Goal: Transaction & Acquisition: Purchase product/service

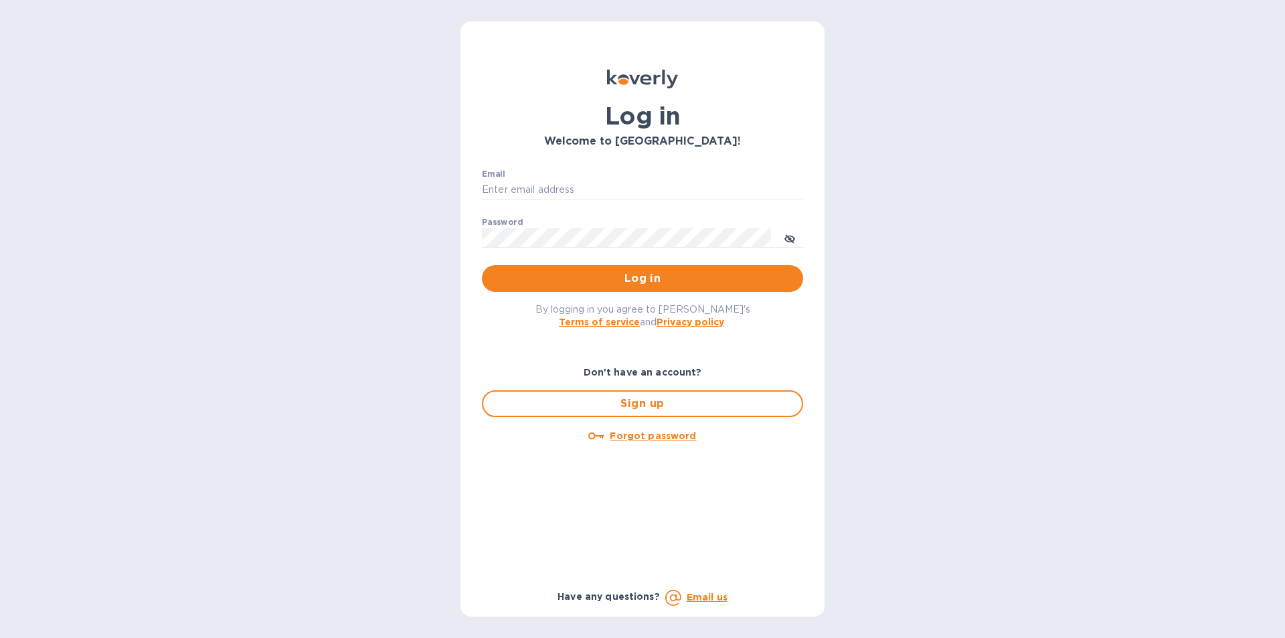
type input "[EMAIL_ADDRESS][DOMAIN_NAME]"
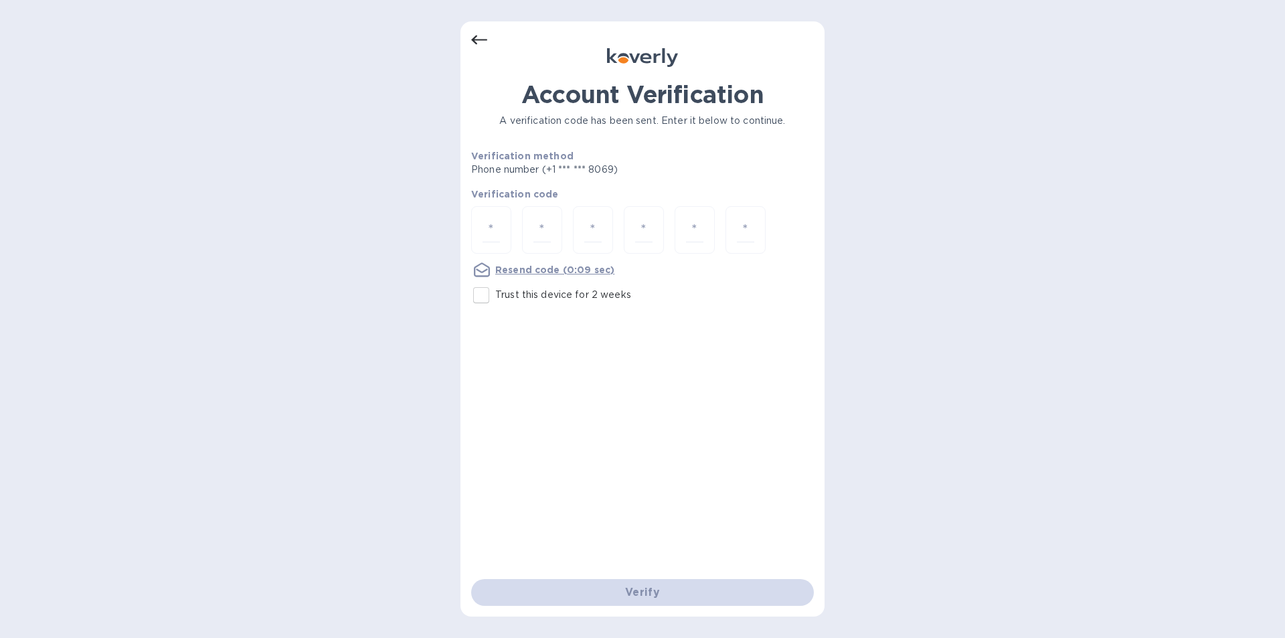
click at [502, 228] on div at bounding box center [491, 230] width 40 height 48
type input "5"
type input "9"
type input "0"
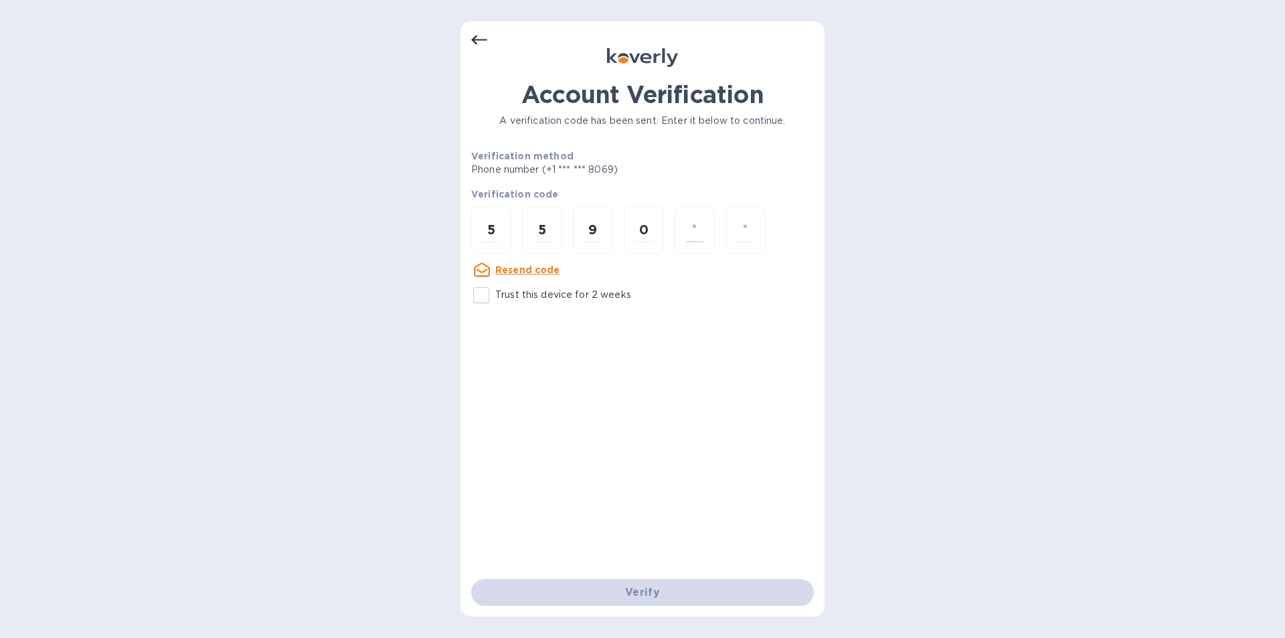
type input "1"
type input "0"
click at [498, 225] on input "number" at bounding box center [490, 229] width 17 height 25
type input "5"
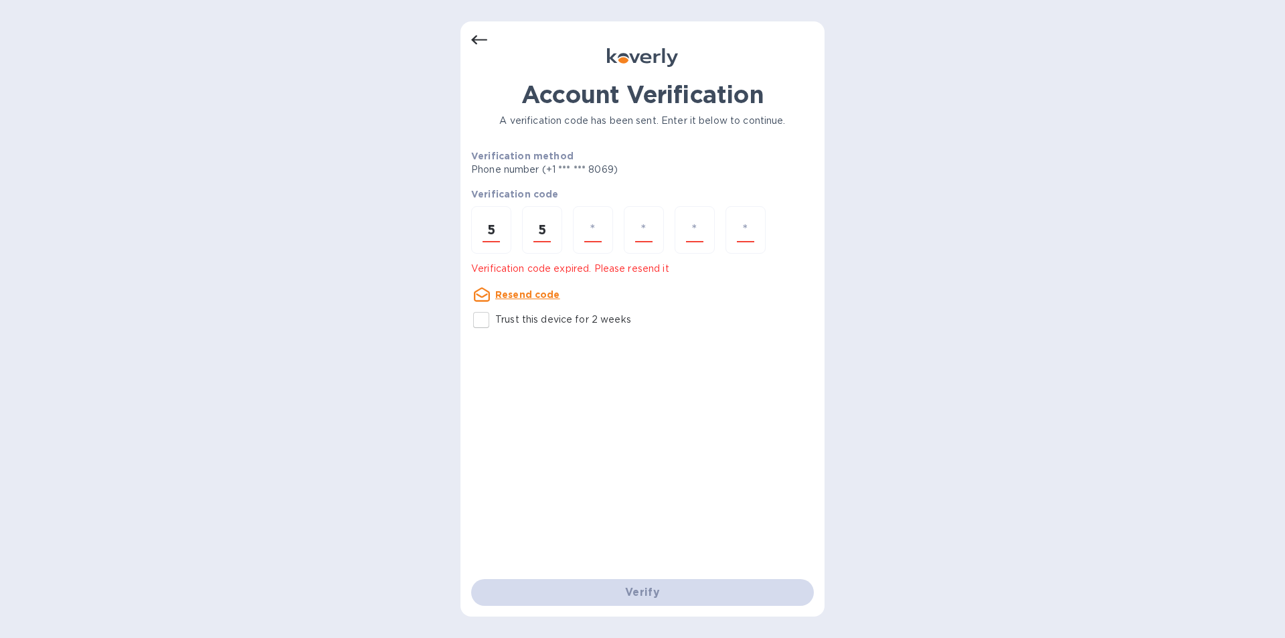
type input "9"
type input "0"
type input "1"
type input "0"
click at [533, 293] on u "Resend code" at bounding box center [527, 294] width 65 height 11
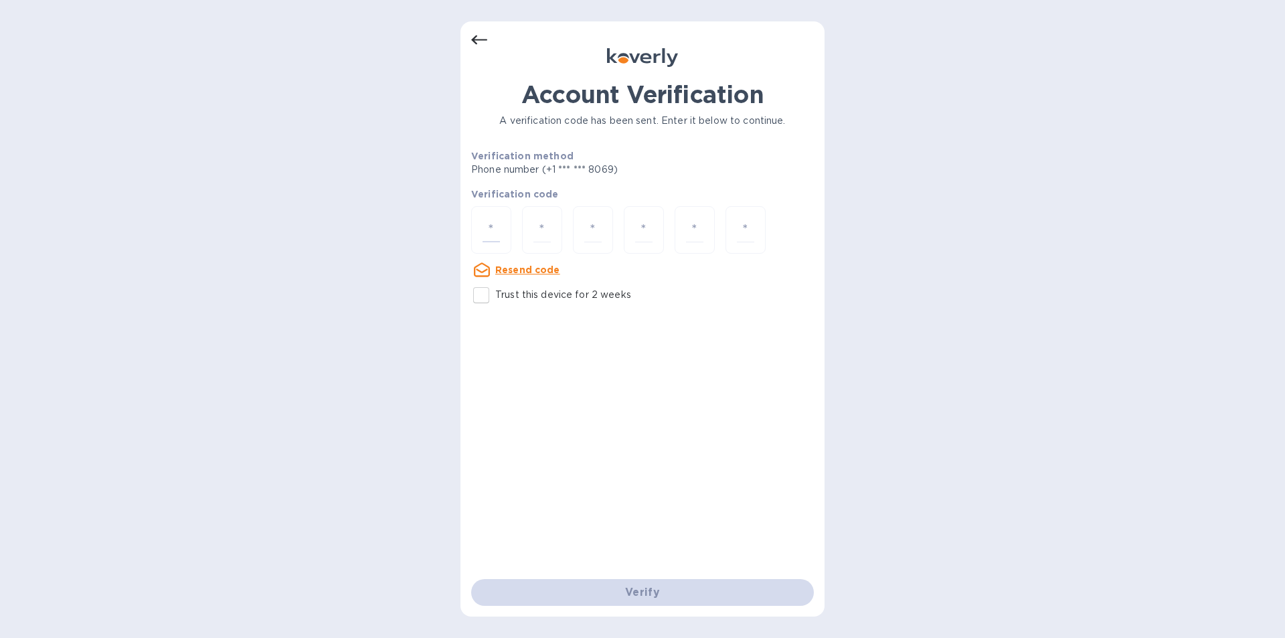
click at [484, 230] on input "number" at bounding box center [490, 229] width 17 height 25
type input "8"
type input "0"
type input "1"
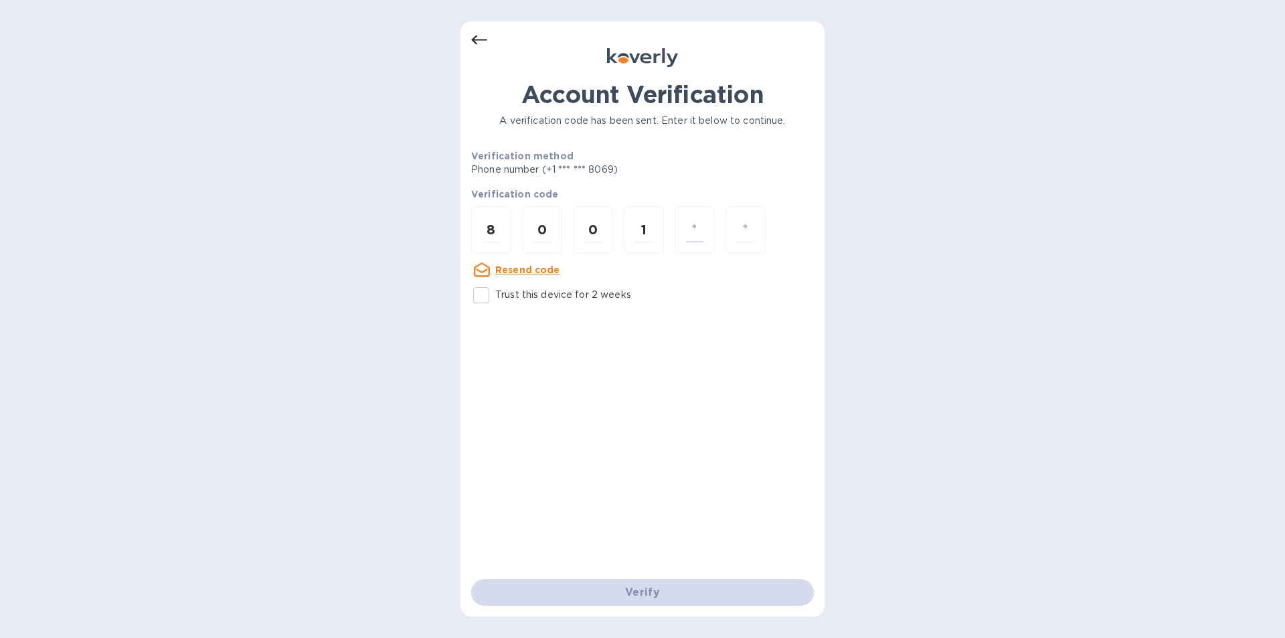
type input "1"
type input "9"
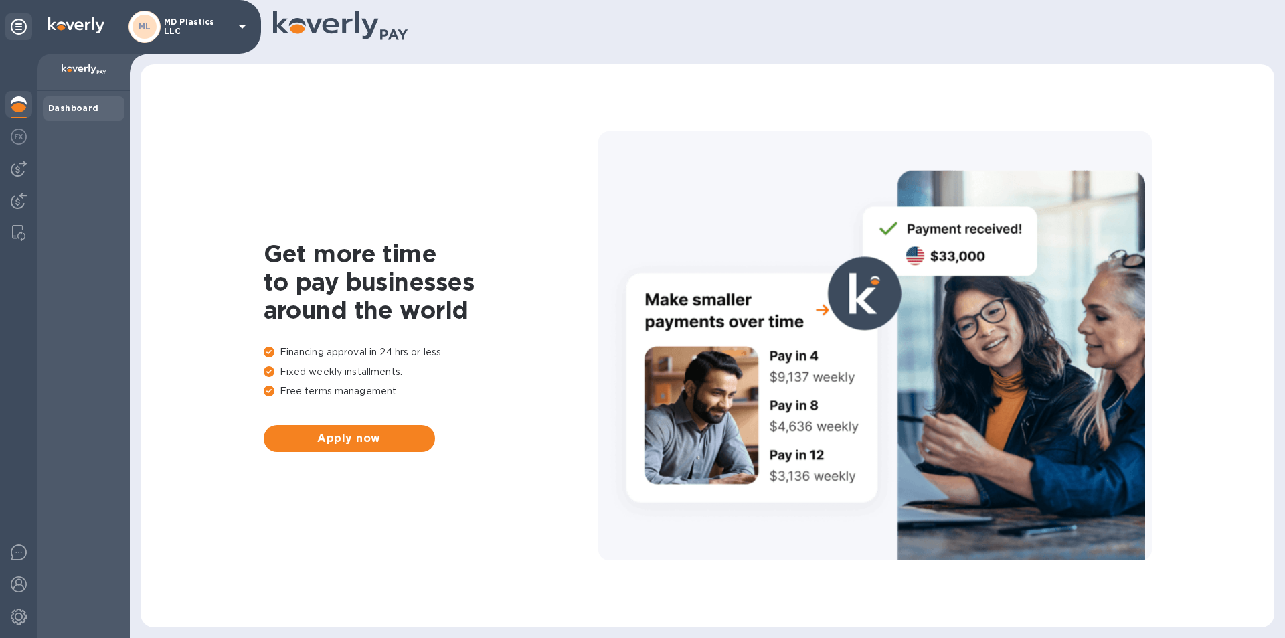
click at [13, 170] on img at bounding box center [19, 169] width 16 height 16
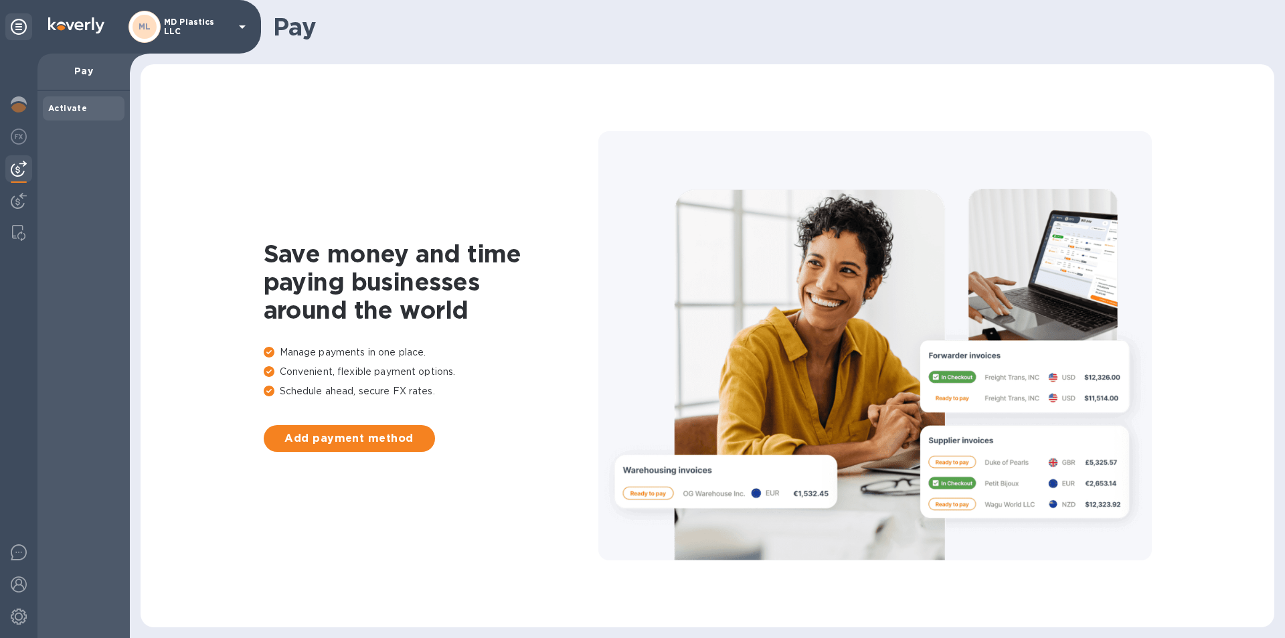
click at [209, 29] on p "MD Plastics LLC" at bounding box center [197, 26] width 67 height 19
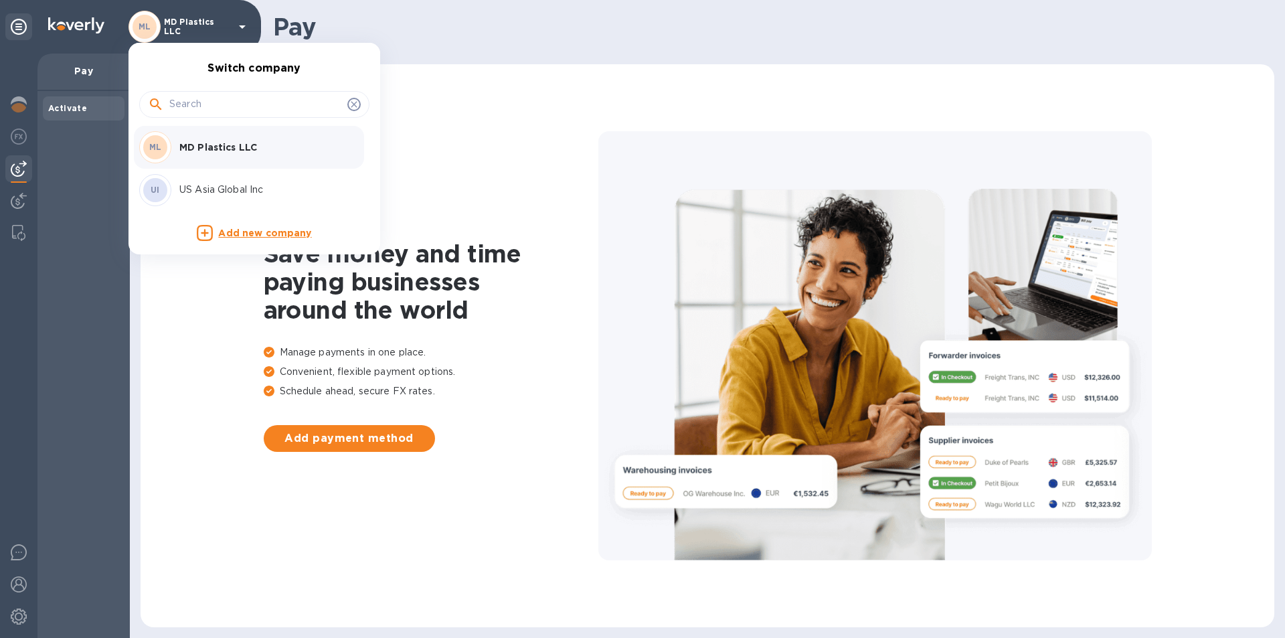
click at [215, 191] on p "US Asia Global Inc" at bounding box center [263, 190] width 169 height 14
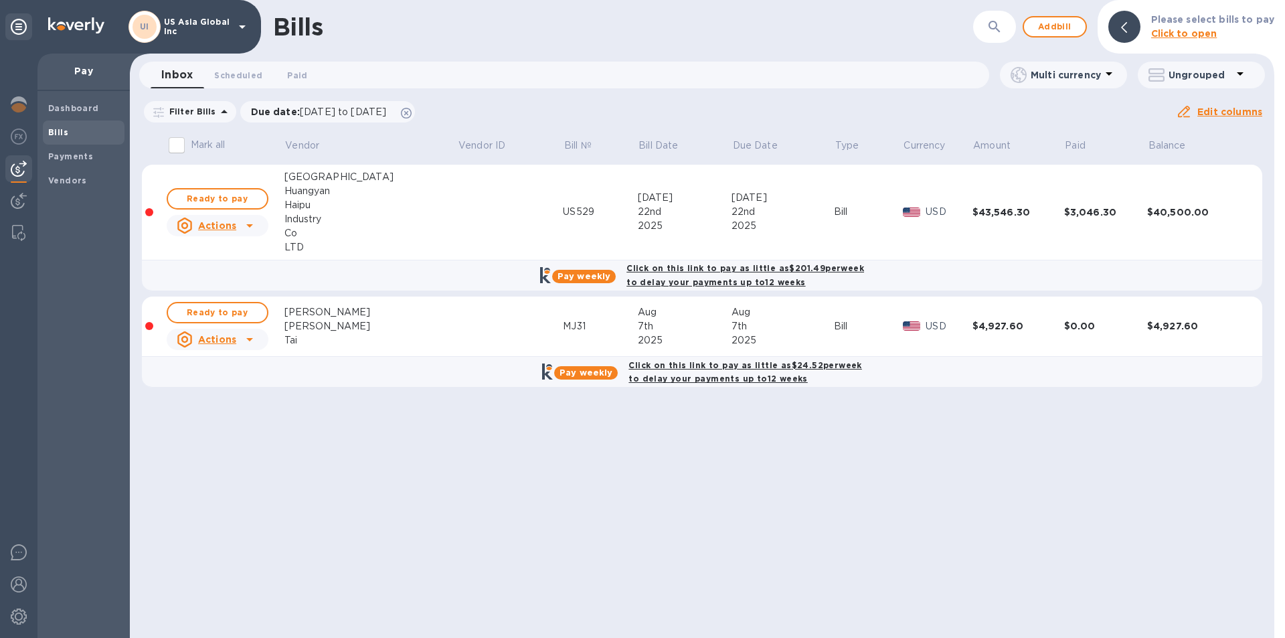
click at [248, 341] on icon at bounding box center [250, 339] width 16 height 16
click at [223, 427] on b "Delete" at bounding box center [222, 425] width 33 height 11
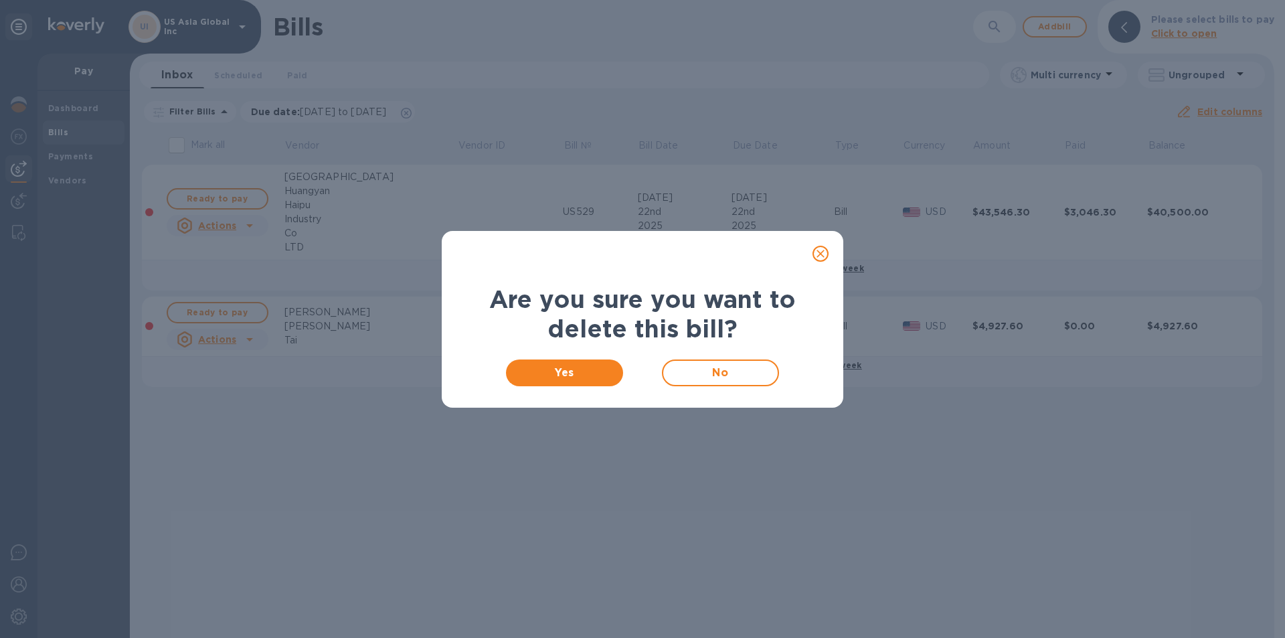
click at [550, 372] on span "Yes" at bounding box center [564, 373] width 96 height 16
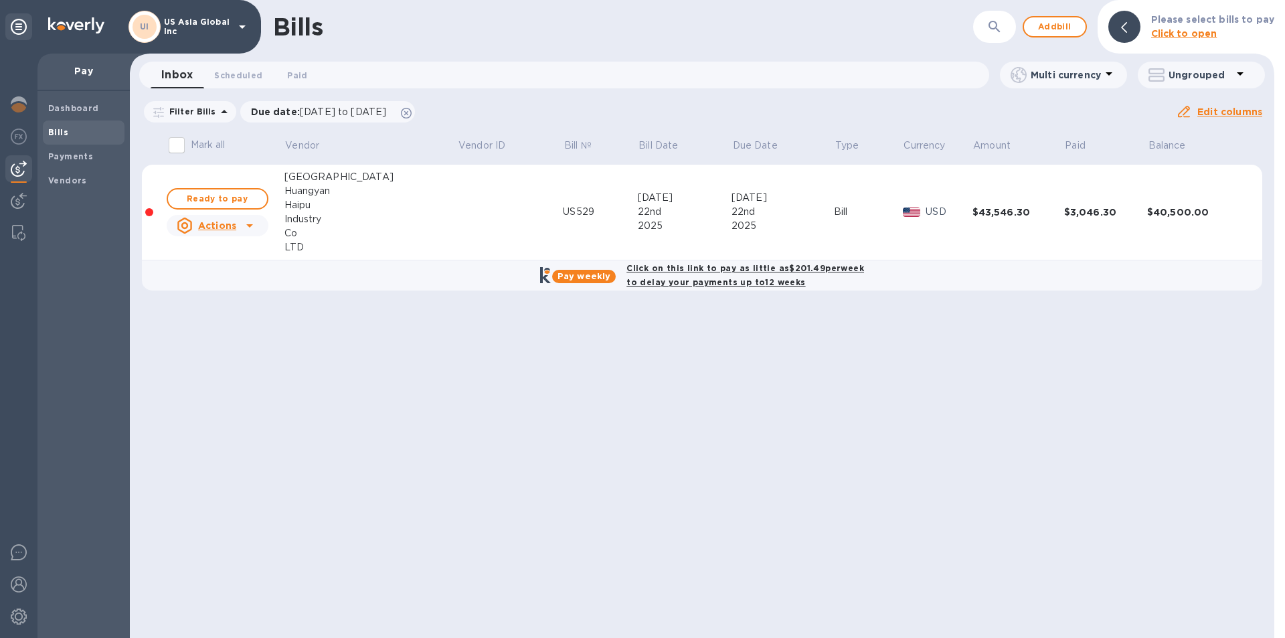
click at [232, 226] on u "Actions" at bounding box center [217, 225] width 38 height 11
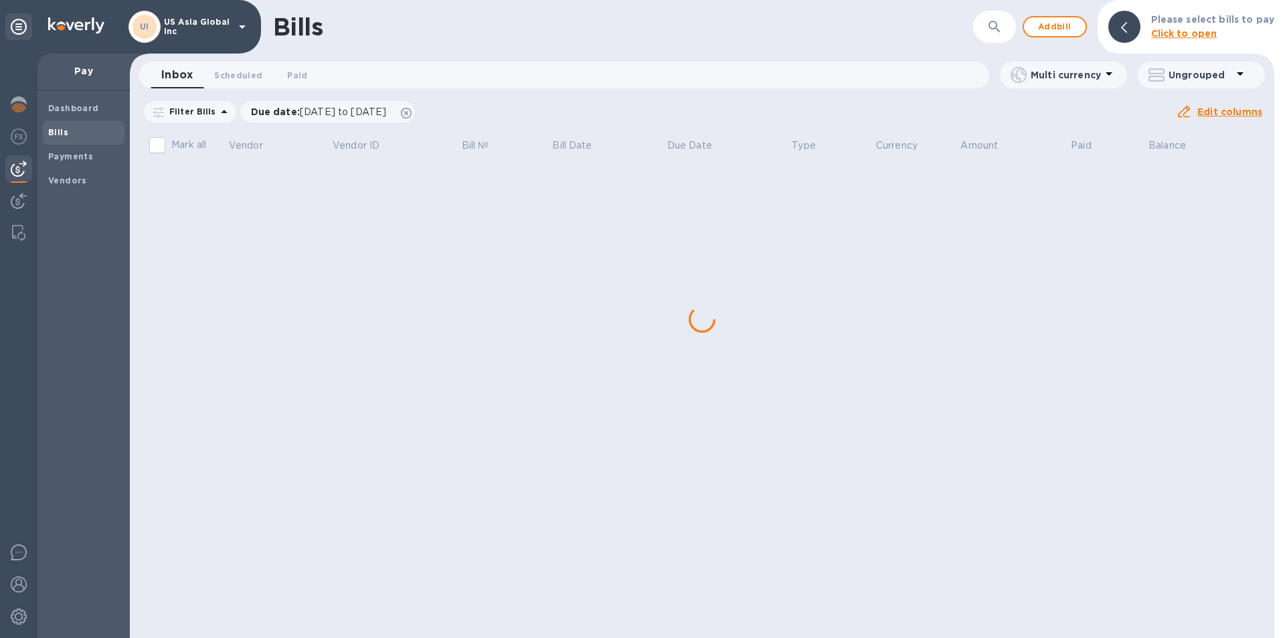
click at [225, 315] on div "Bills ​ Add bill Please select bills to pay Click to open Inbox 0 Scheduled 0 P…" at bounding box center [702, 319] width 1144 height 638
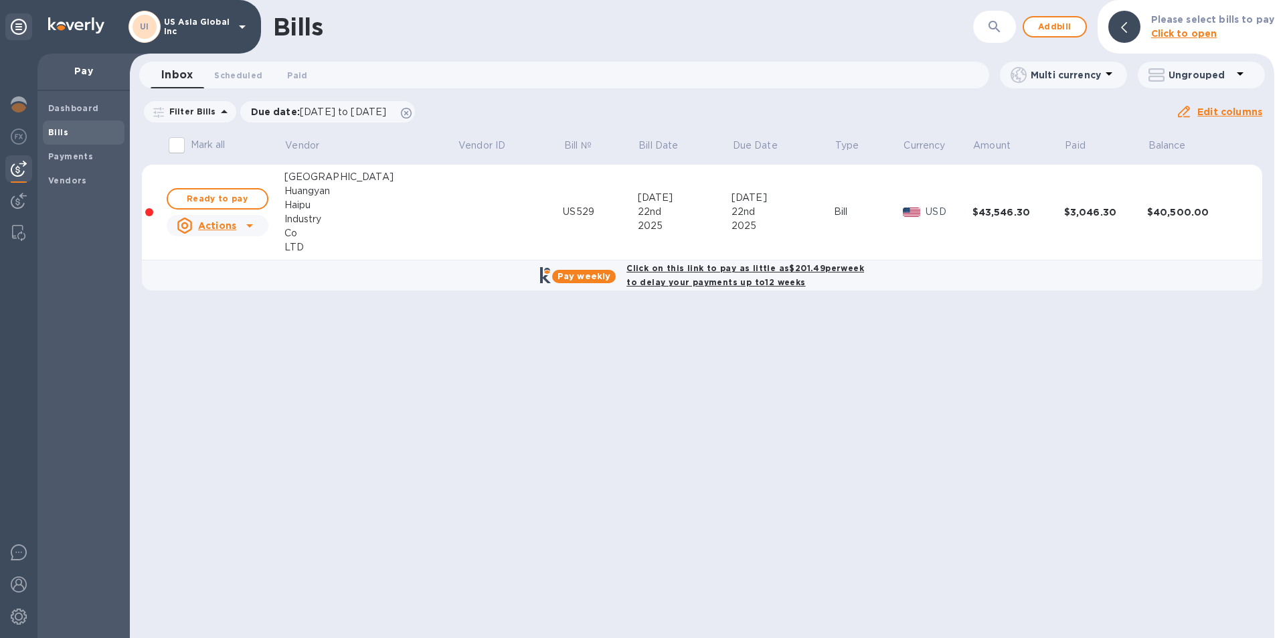
click at [1071, 29] on span "Add bill" at bounding box center [1054, 27] width 40 height 16
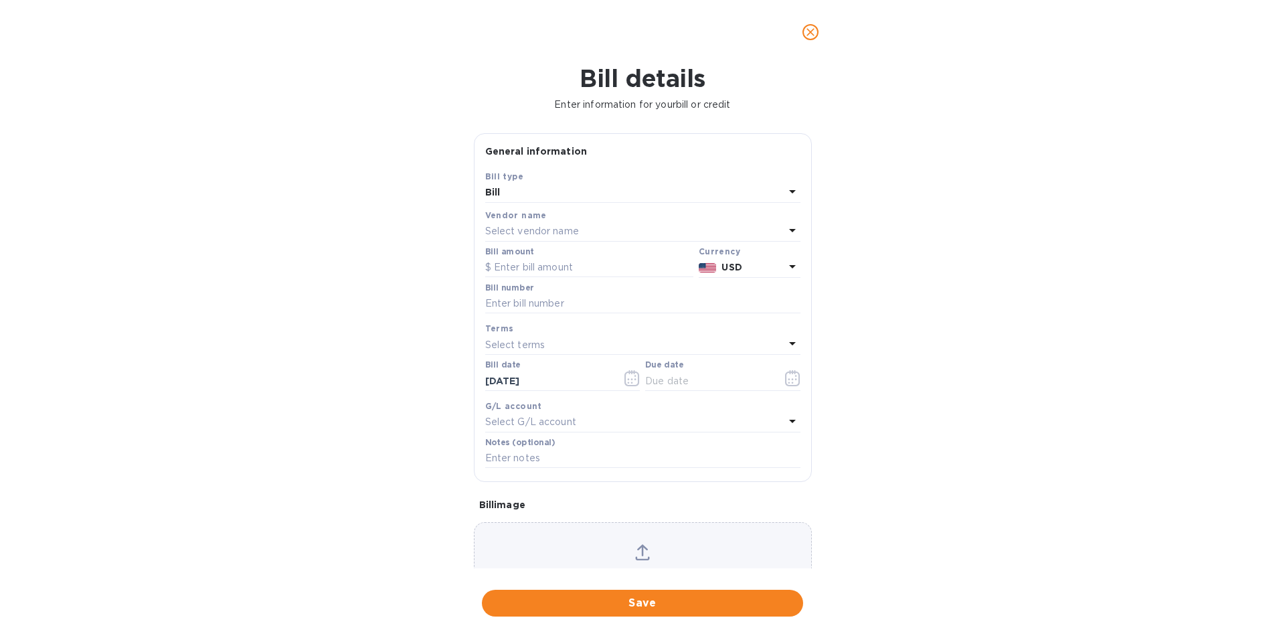
click at [567, 195] on div "Bill" at bounding box center [634, 192] width 299 height 19
click at [533, 229] on p "Bill" at bounding box center [637, 224] width 283 height 14
click at [531, 233] on p "Select vendor name" at bounding box center [532, 231] width 94 height 14
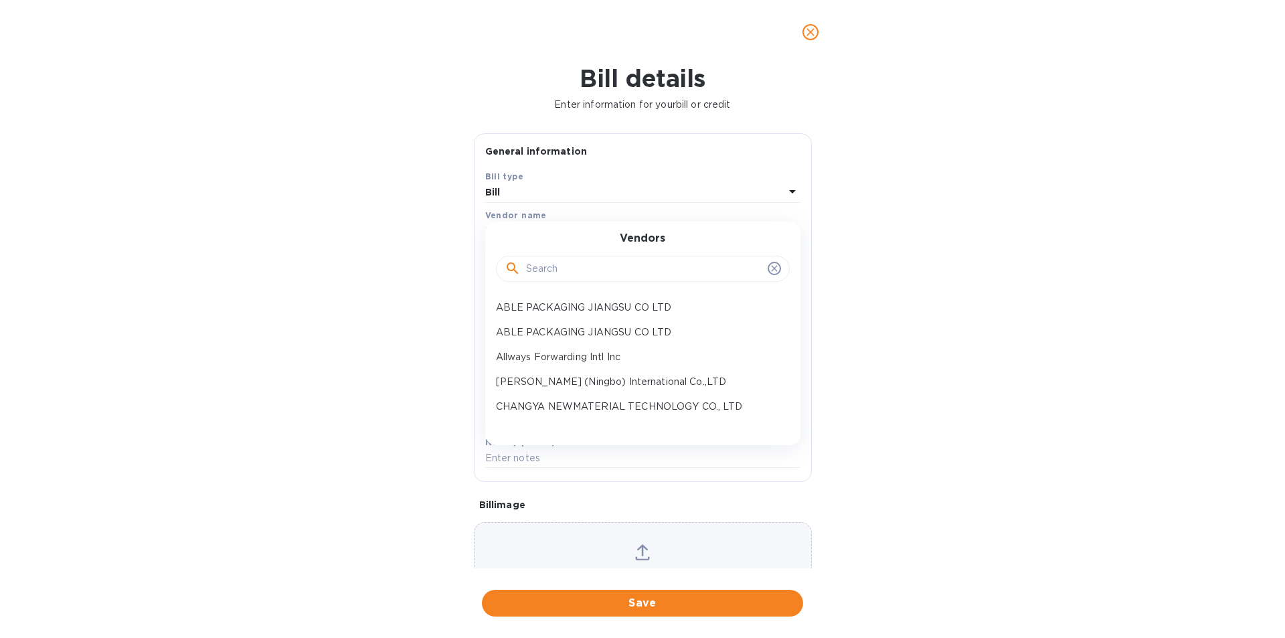
click at [566, 266] on input "text" at bounding box center [644, 269] width 236 height 20
type input "long"
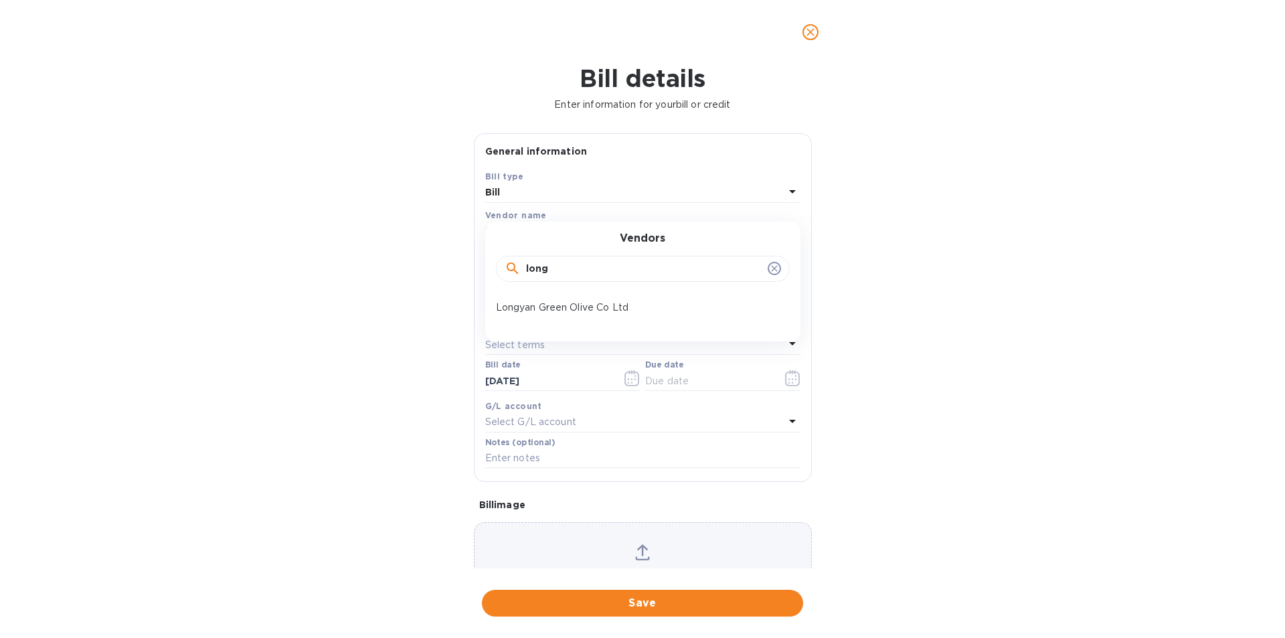
click at [579, 306] on p "Longyan Green Olive Co Ltd" at bounding box center [637, 307] width 283 height 14
click at [525, 264] on input "text" at bounding box center [589, 268] width 208 height 20
type input "10,356.99"
click at [550, 306] on input "text" at bounding box center [642, 304] width 315 height 20
type input "PHMC0030"
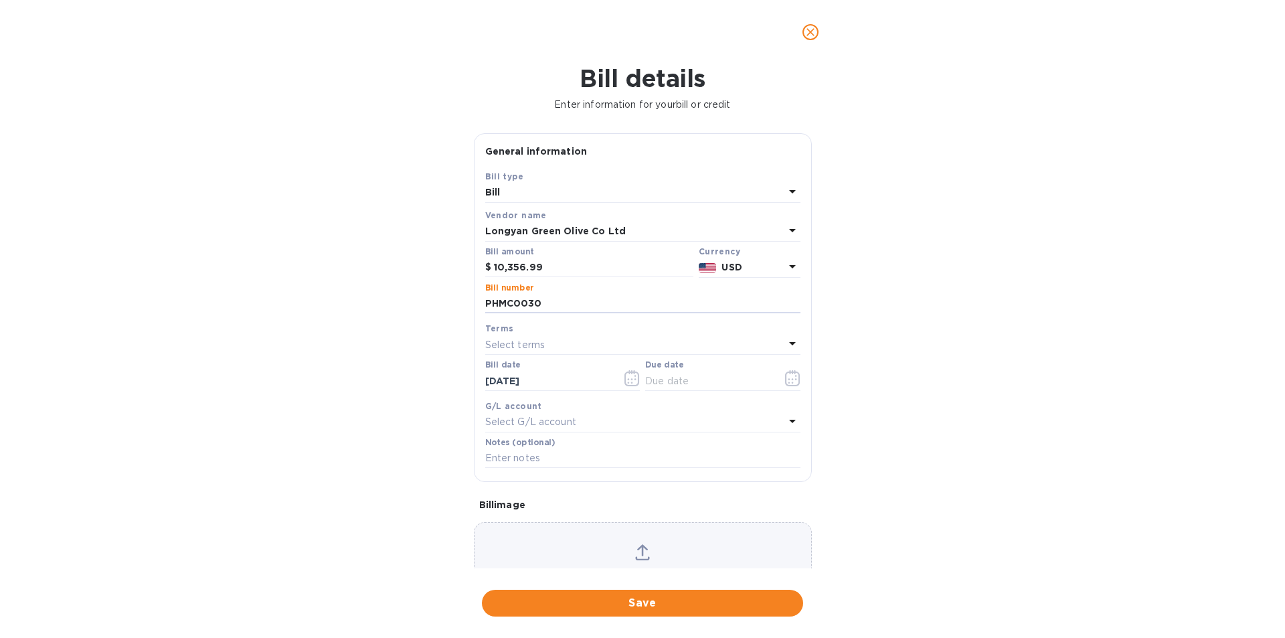
click at [701, 378] on input "text" at bounding box center [708, 381] width 126 height 20
type input "[DATE]"
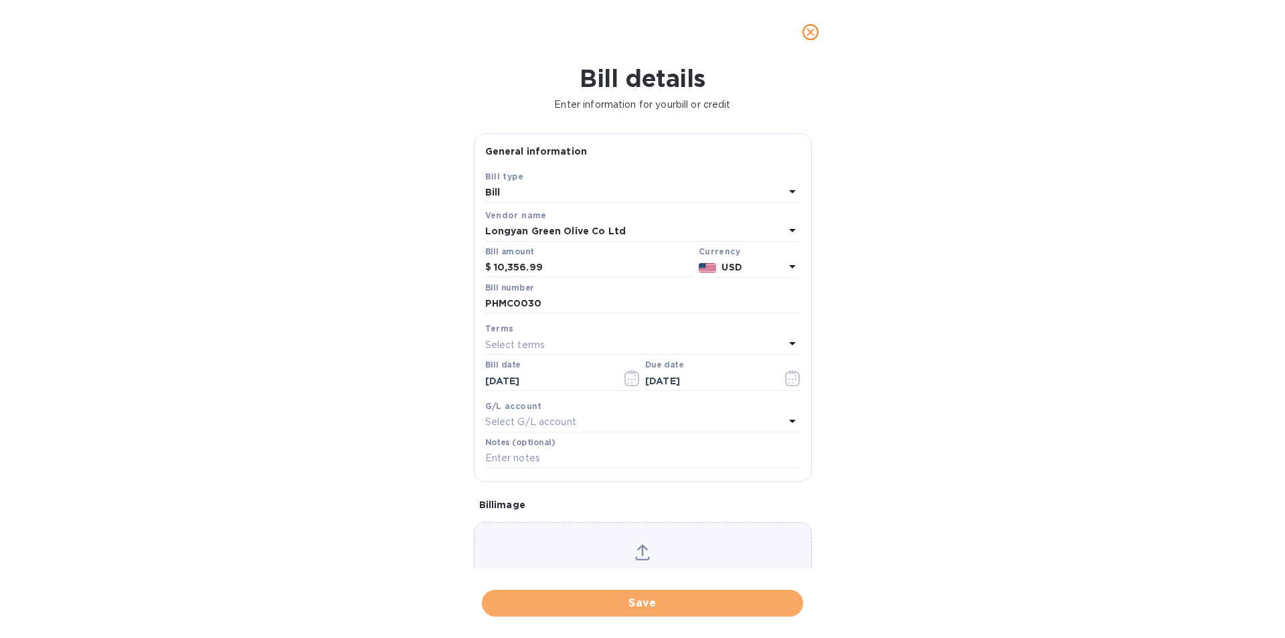
click at [610, 605] on span "Save" at bounding box center [642, 603] width 300 height 16
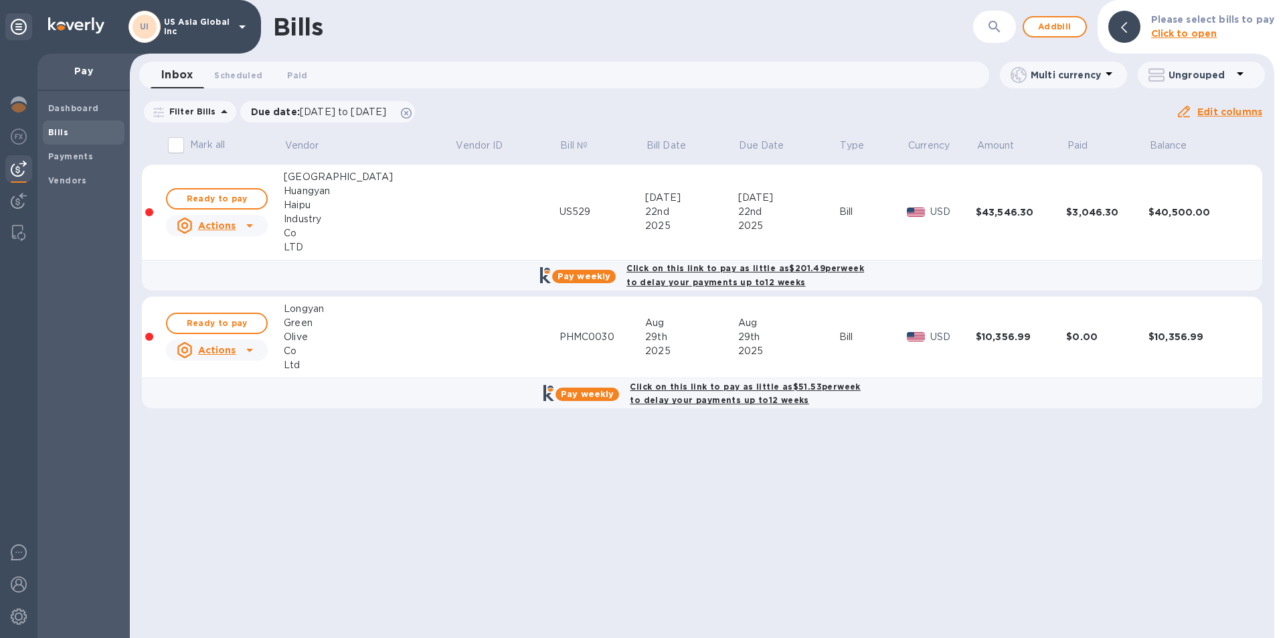
click at [255, 226] on icon at bounding box center [250, 225] width 16 height 16
click at [224, 314] on b "Delete" at bounding box center [222, 311] width 33 height 11
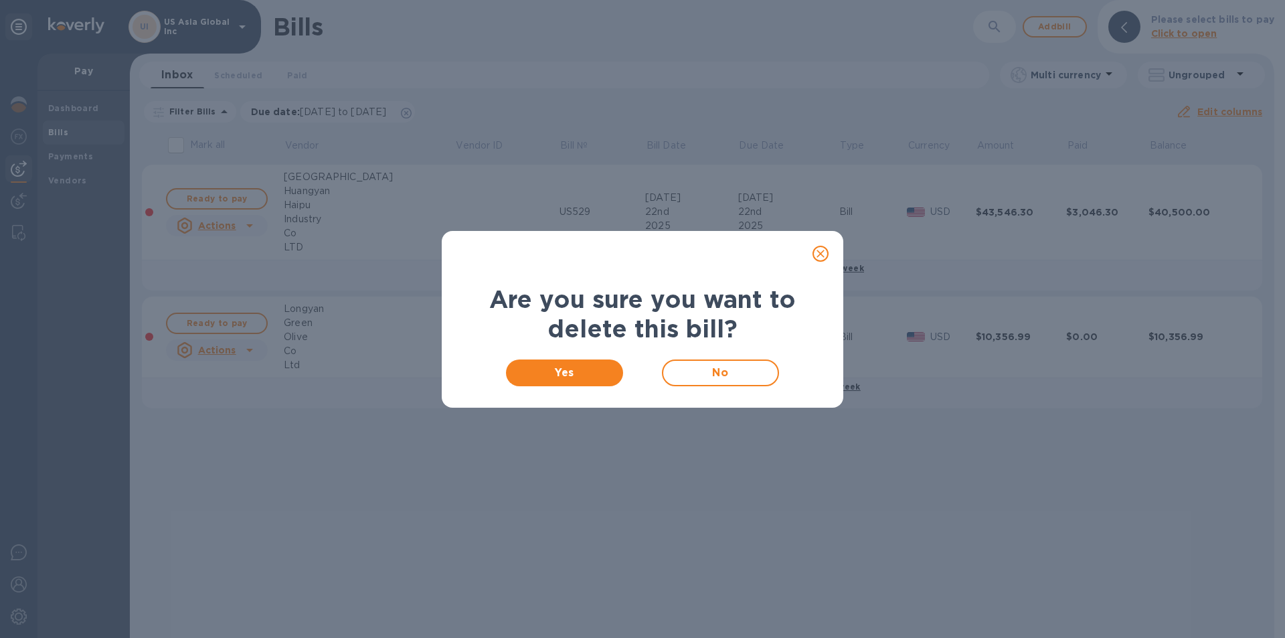
click at [561, 375] on span "Yes" at bounding box center [564, 373] width 96 height 16
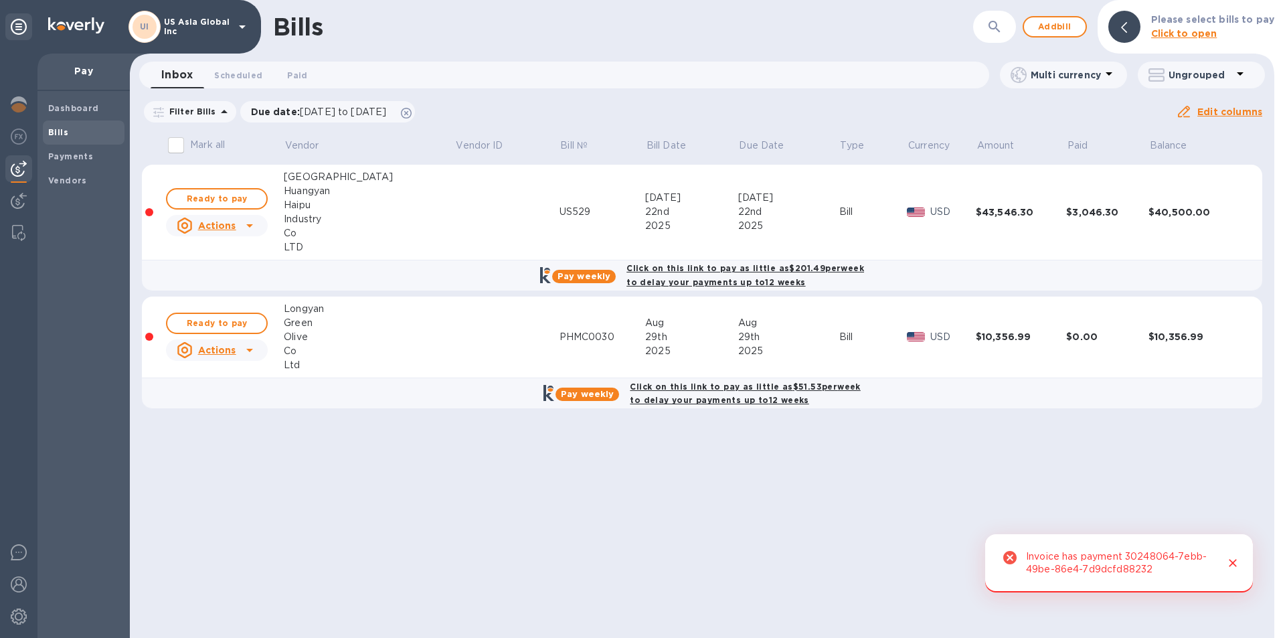
click at [1233, 563] on icon "Close" at bounding box center [1232, 563] width 8 height 8
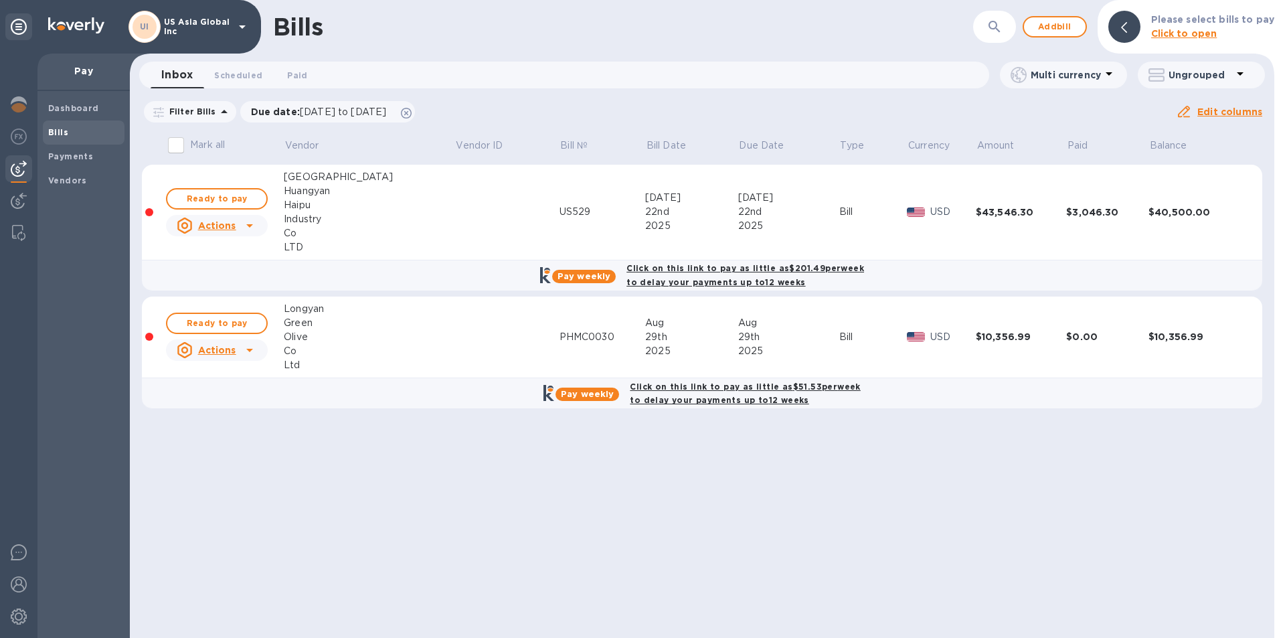
click at [218, 324] on span "Ready to pay" at bounding box center [217, 323] width 78 height 16
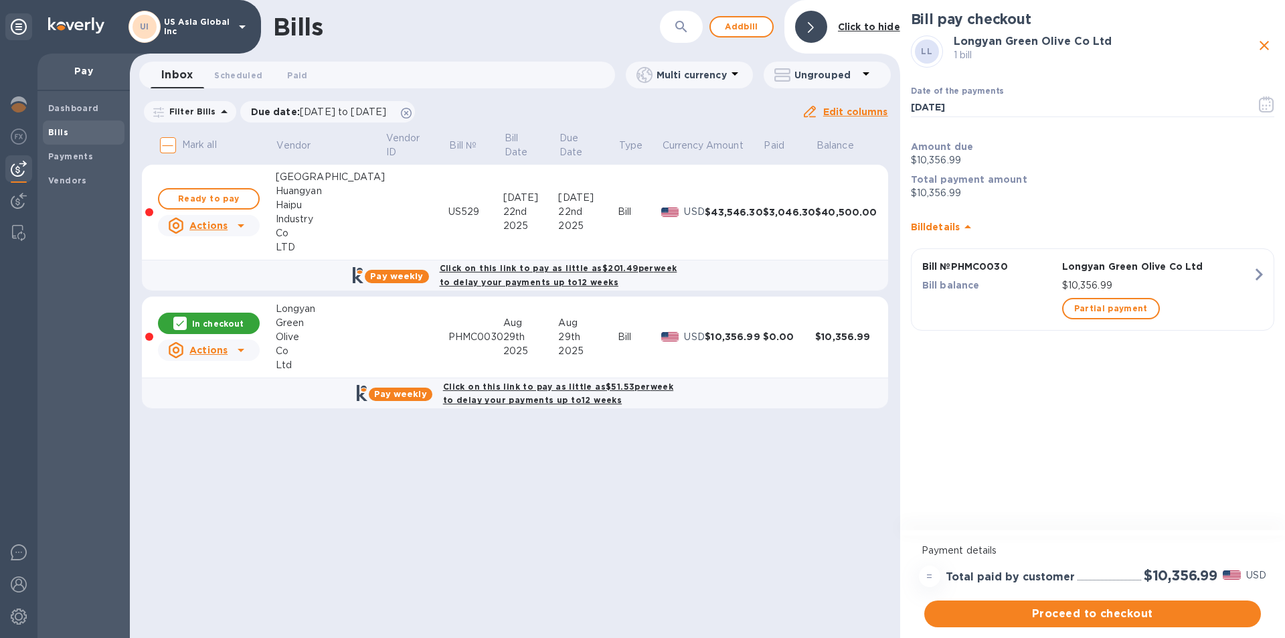
click at [1076, 613] on span "Proceed to checkout" at bounding box center [1092, 613] width 315 height 16
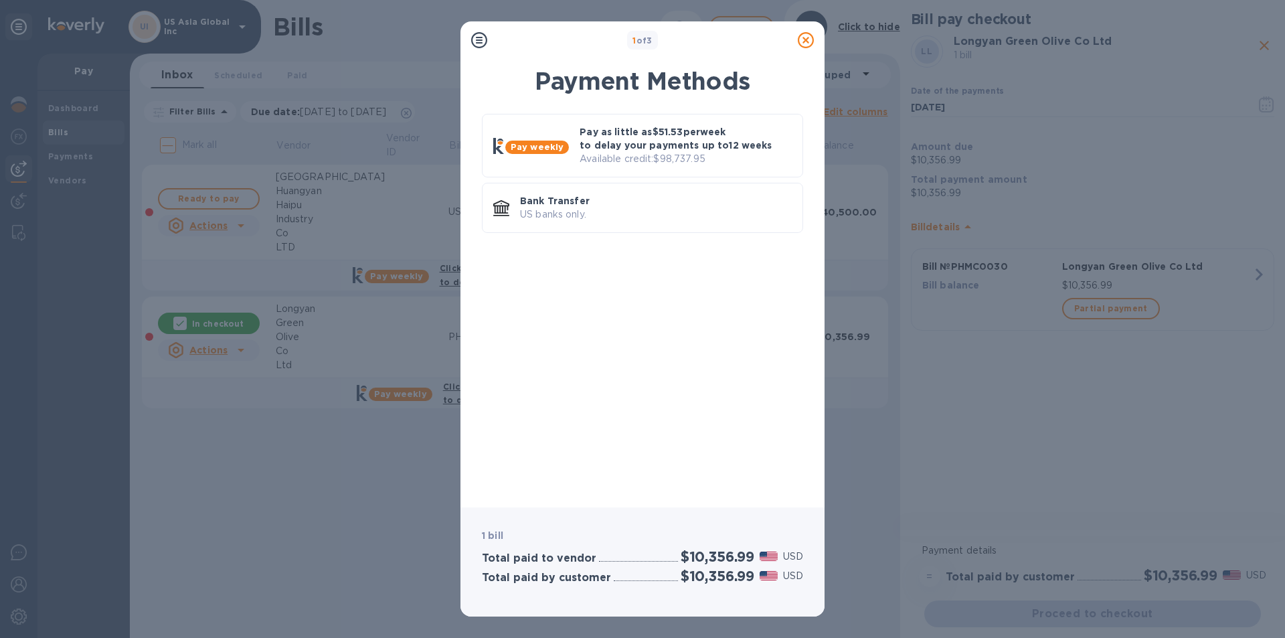
click at [698, 149] on p "Pay as little as $51.53 per week to delay your payments up to 12 weeks" at bounding box center [685, 138] width 212 height 27
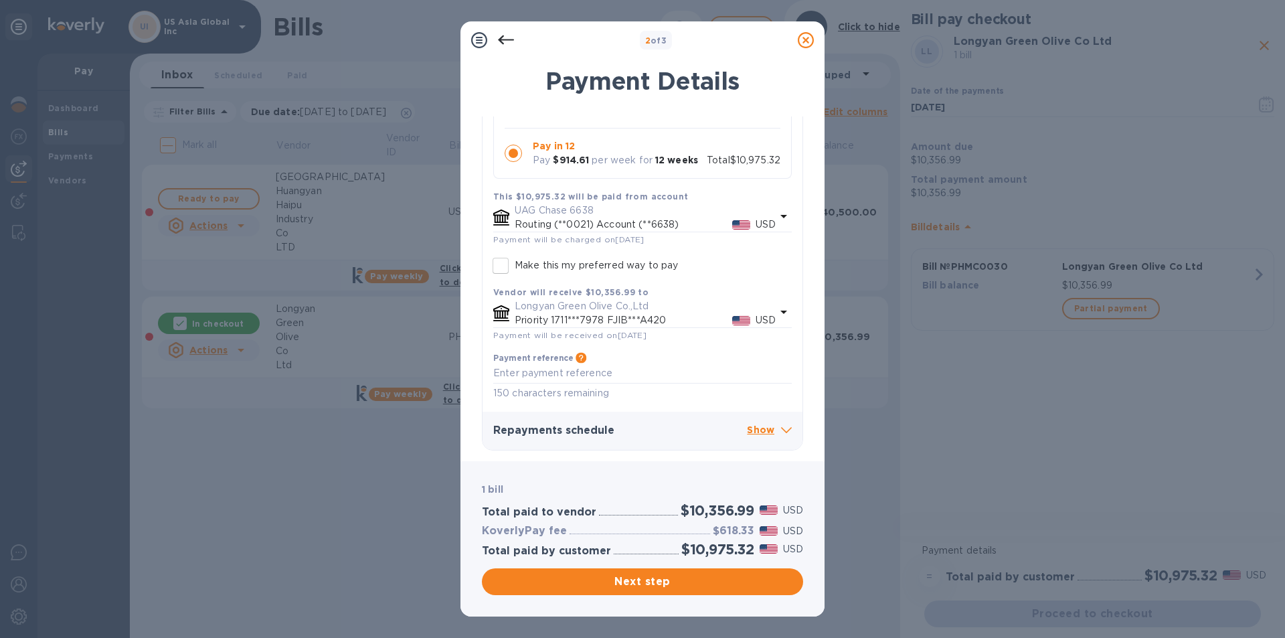
scroll to position [236, 0]
click at [764, 428] on p "Show" at bounding box center [769, 430] width 45 height 17
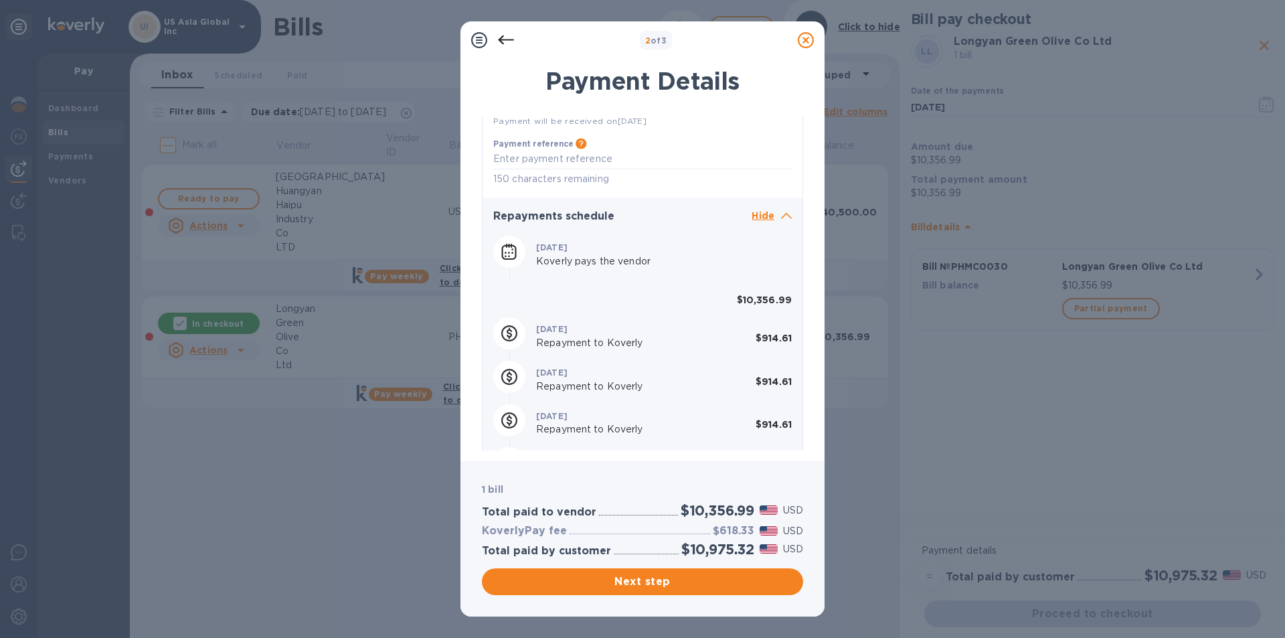
scroll to position [437, 0]
click at [638, 577] on span "Next step" at bounding box center [642, 581] width 300 height 16
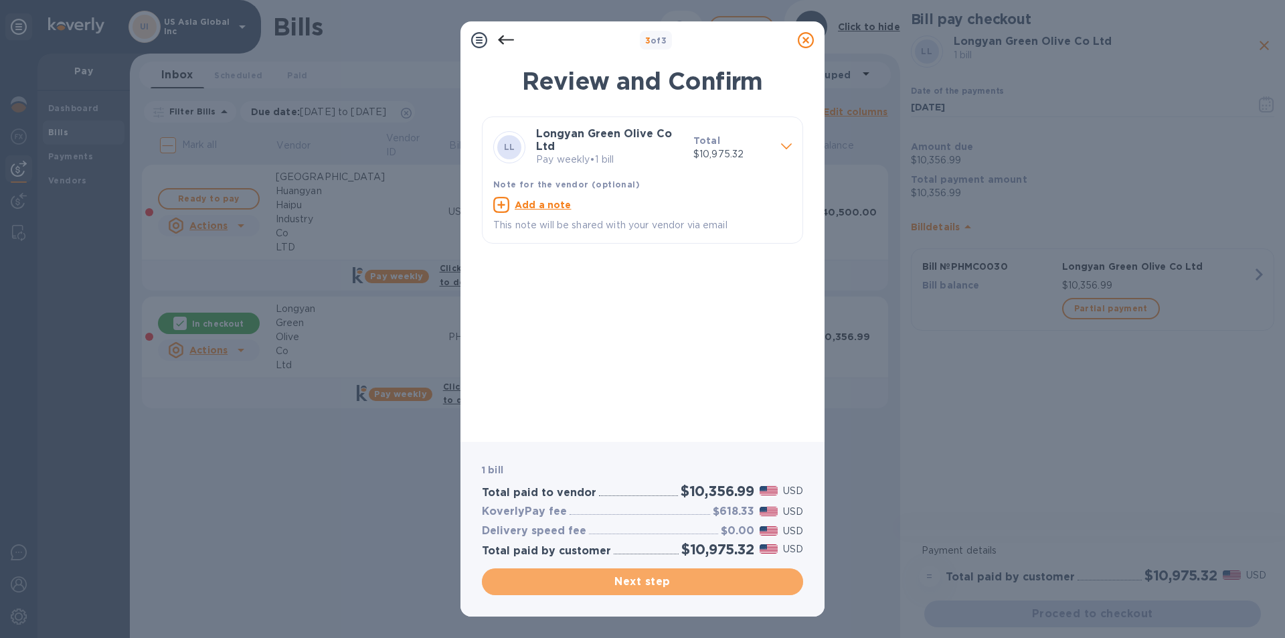
click at [640, 580] on span "Next step" at bounding box center [642, 581] width 300 height 16
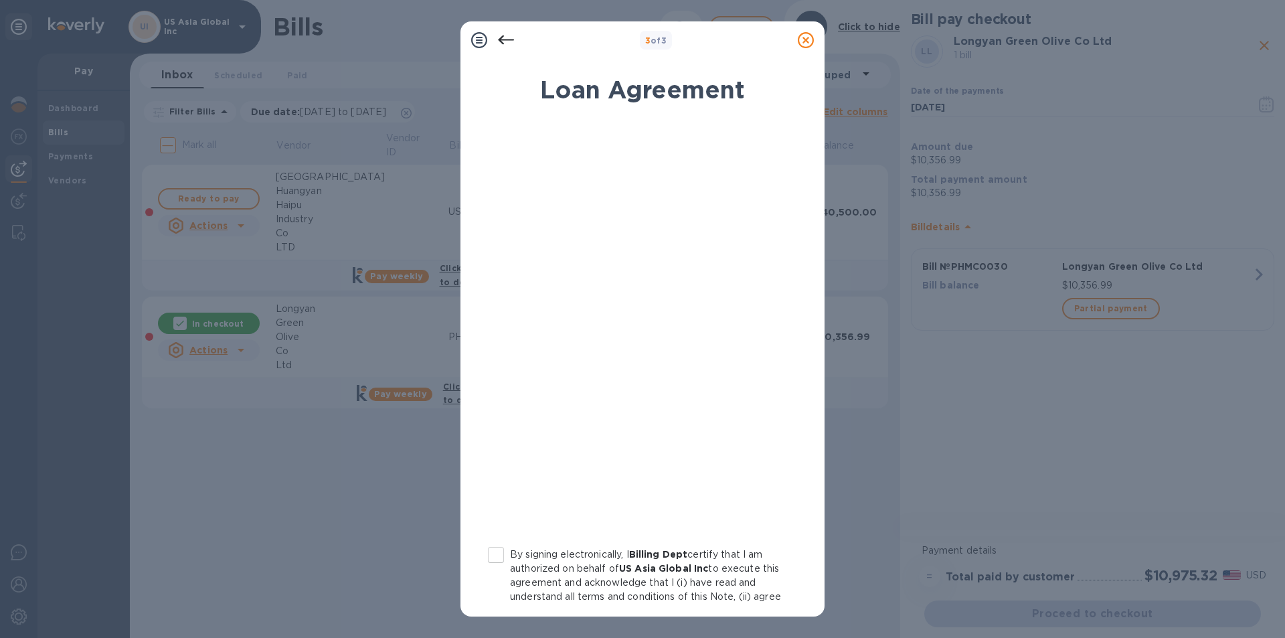
click at [493, 545] on input "By signing electronically, I Billing Dept certify that I am authorized on behal…" at bounding box center [496, 555] width 28 height 28
checkbox input "true"
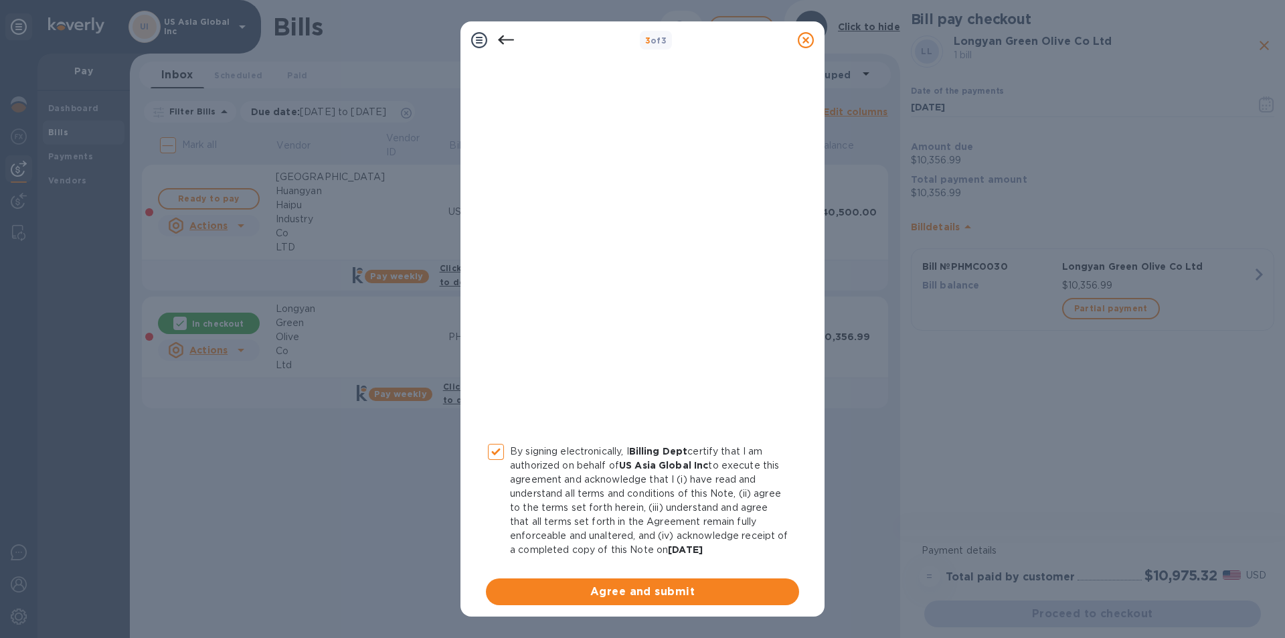
scroll to position [110, 0]
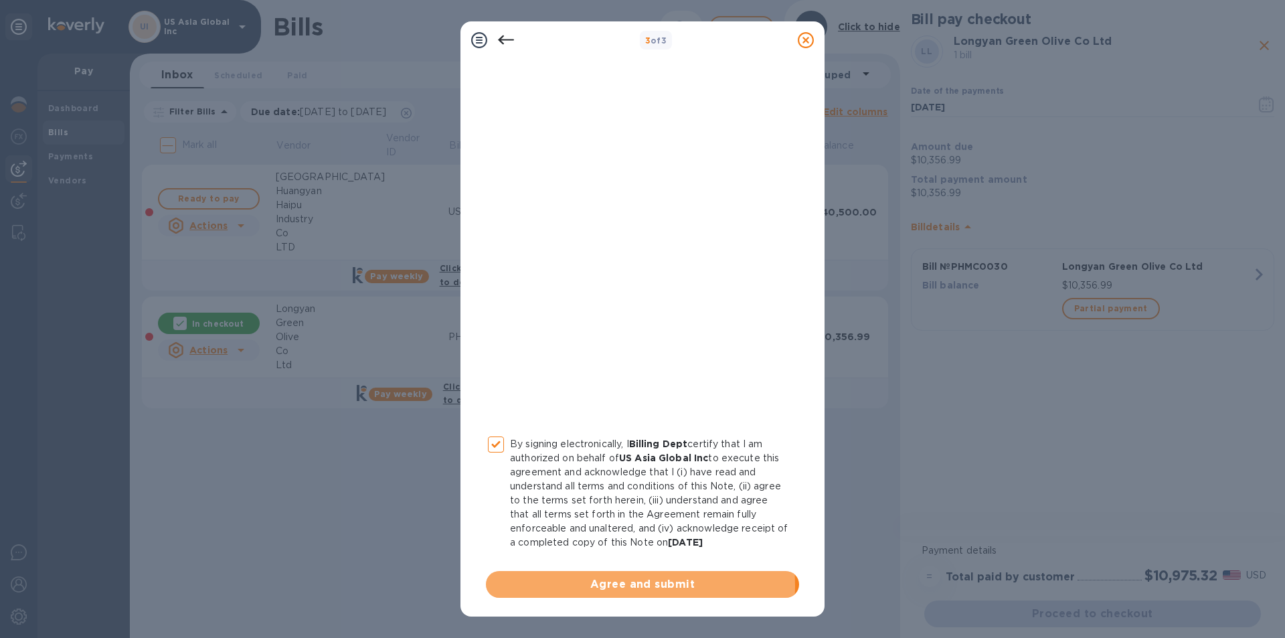
click at [580, 586] on span "Agree and submit" at bounding box center [642, 584] width 292 height 16
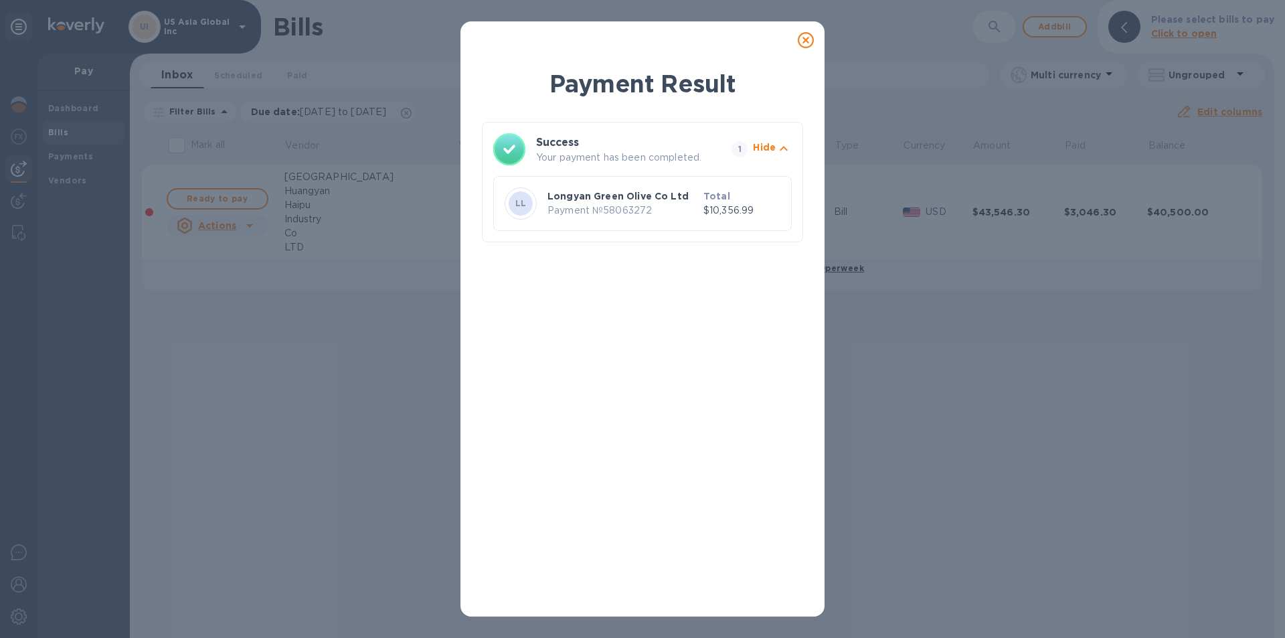
click at [807, 43] on icon at bounding box center [805, 40] width 16 height 16
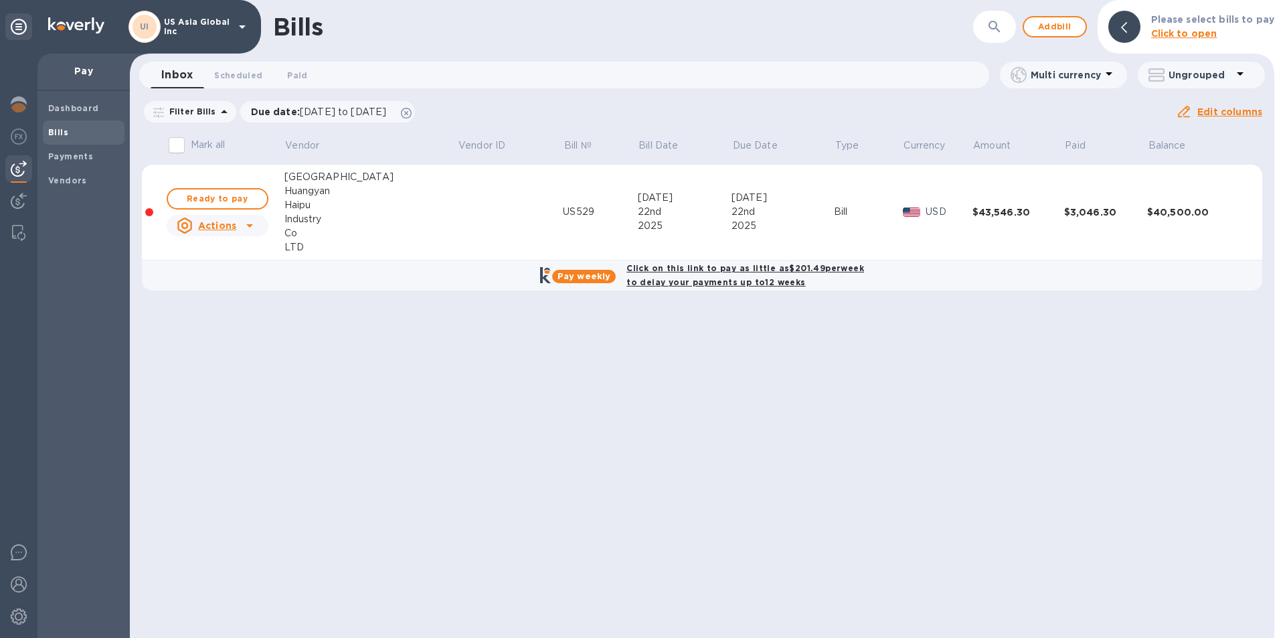
click at [1072, 23] on span "Add bill" at bounding box center [1054, 27] width 40 height 16
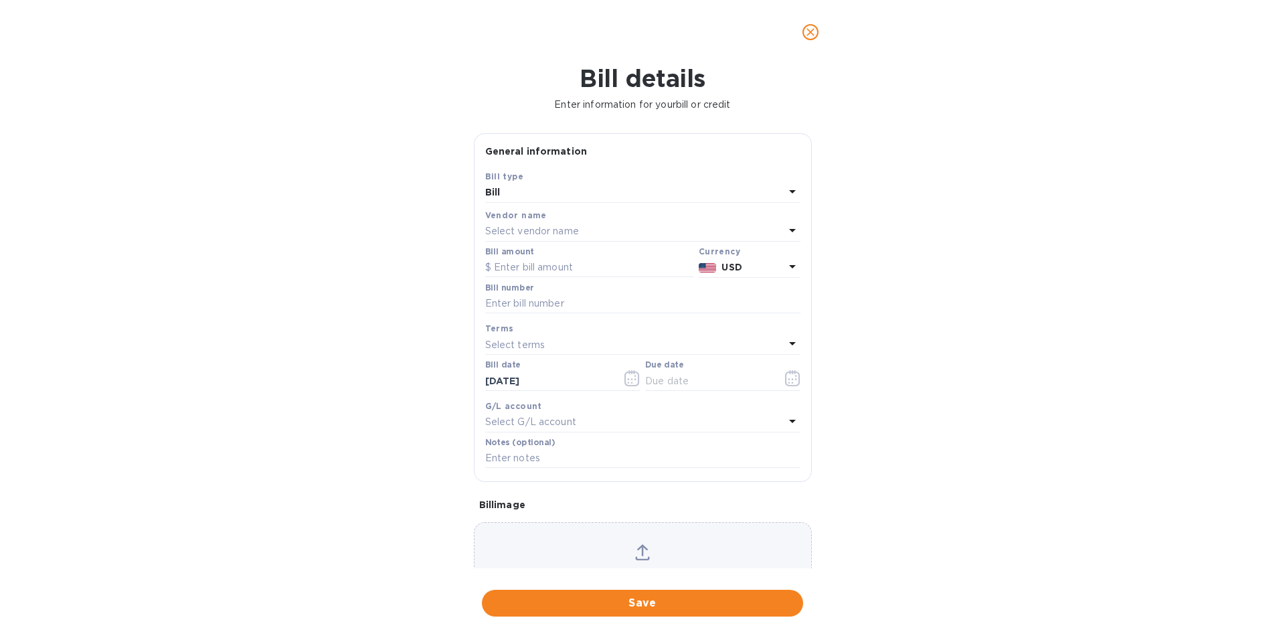
click at [523, 225] on p "Select vendor name" at bounding box center [532, 231] width 94 height 14
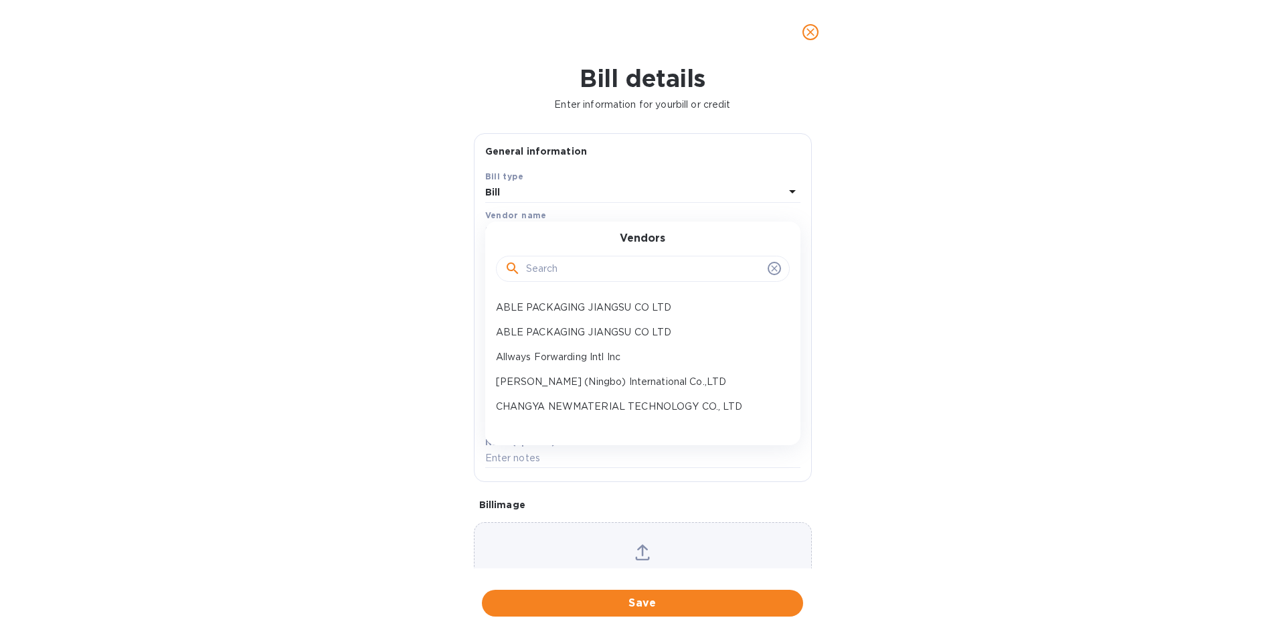
click at [575, 274] on input "text" at bounding box center [644, 269] width 236 height 20
type input "nova"
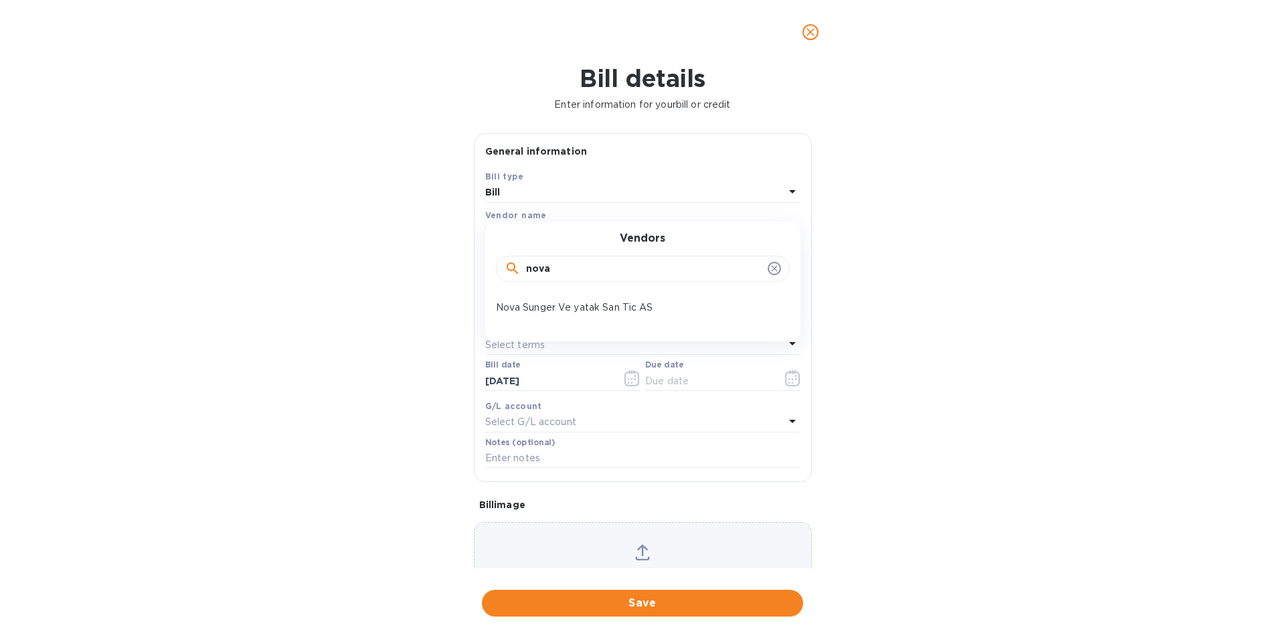
click at [518, 308] on p "Nova Sunger Ve yatak San Tic AS" at bounding box center [637, 307] width 283 height 14
click at [548, 264] on input "text" at bounding box center [589, 268] width 208 height 20
type input "6,750"
click at [541, 303] on input "text" at bounding box center [642, 304] width 315 height 20
type input "MT241"
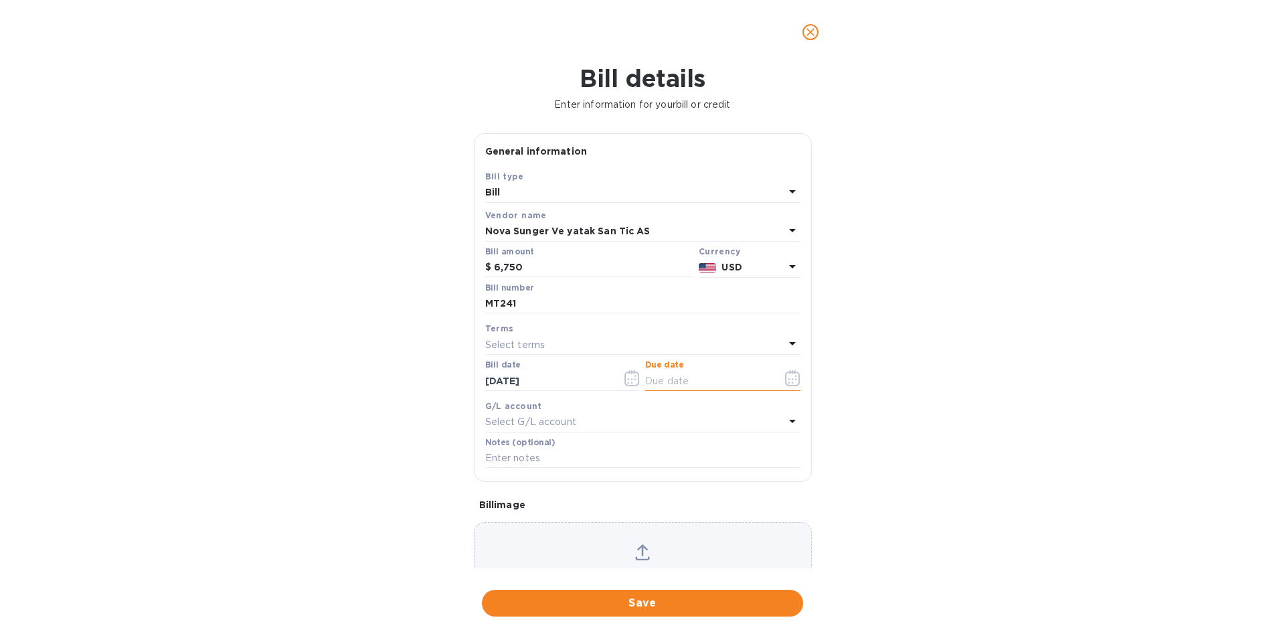
click at [706, 373] on input "text" at bounding box center [708, 381] width 126 height 20
type input "[DATE]"
click at [668, 601] on span "Save" at bounding box center [642, 603] width 300 height 16
click at [810, 33] on icon "close" at bounding box center [810, 32] width 8 height 8
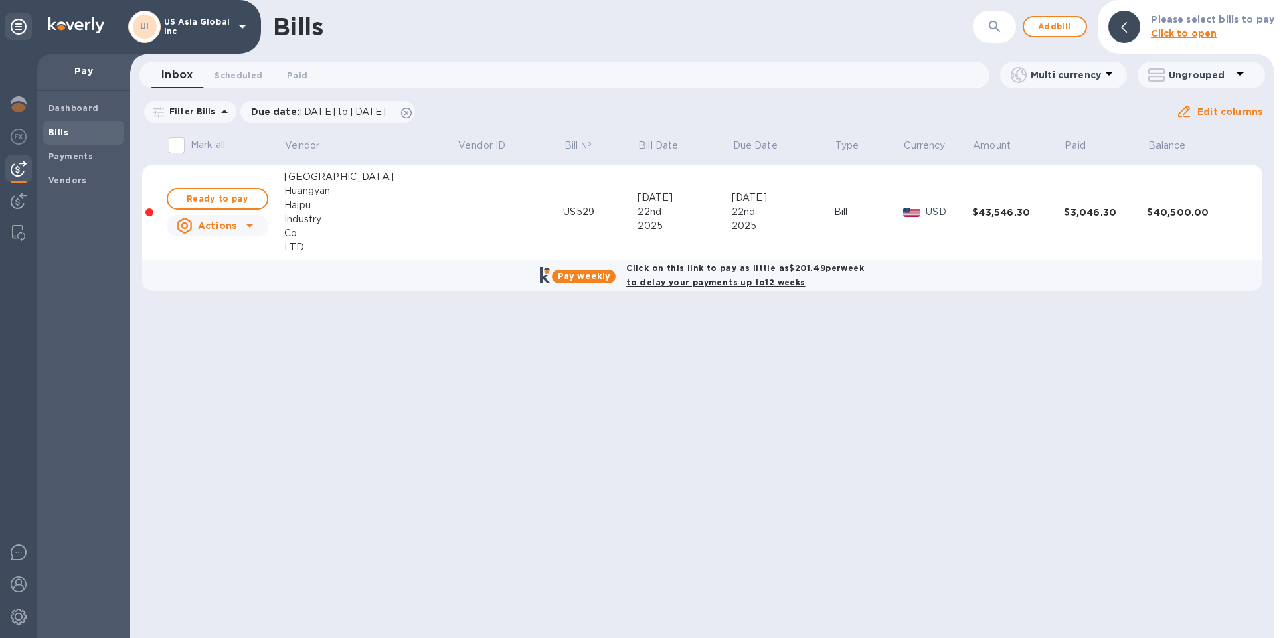
click at [68, 139] on div "Bills" at bounding box center [84, 132] width 82 height 24
click at [411, 110] on icon at bounding box center [406, 113] width 11 height 11
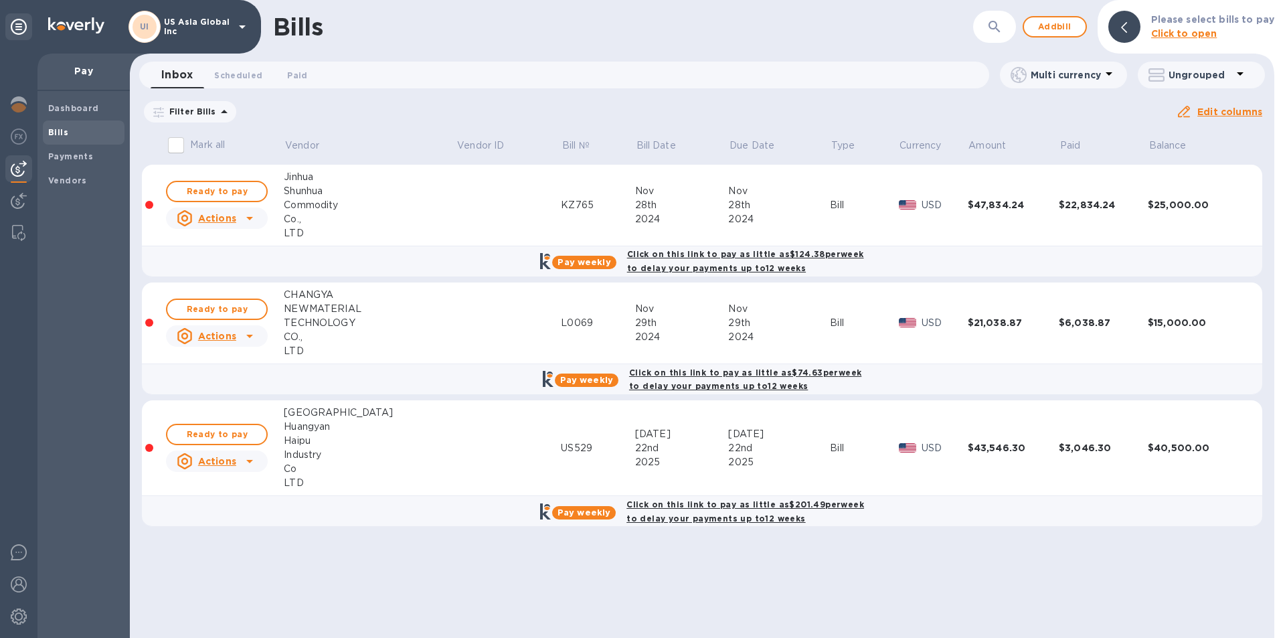
click at [77, 157] on b "Payments" at bounding box center [70, 156] width 45 height 10
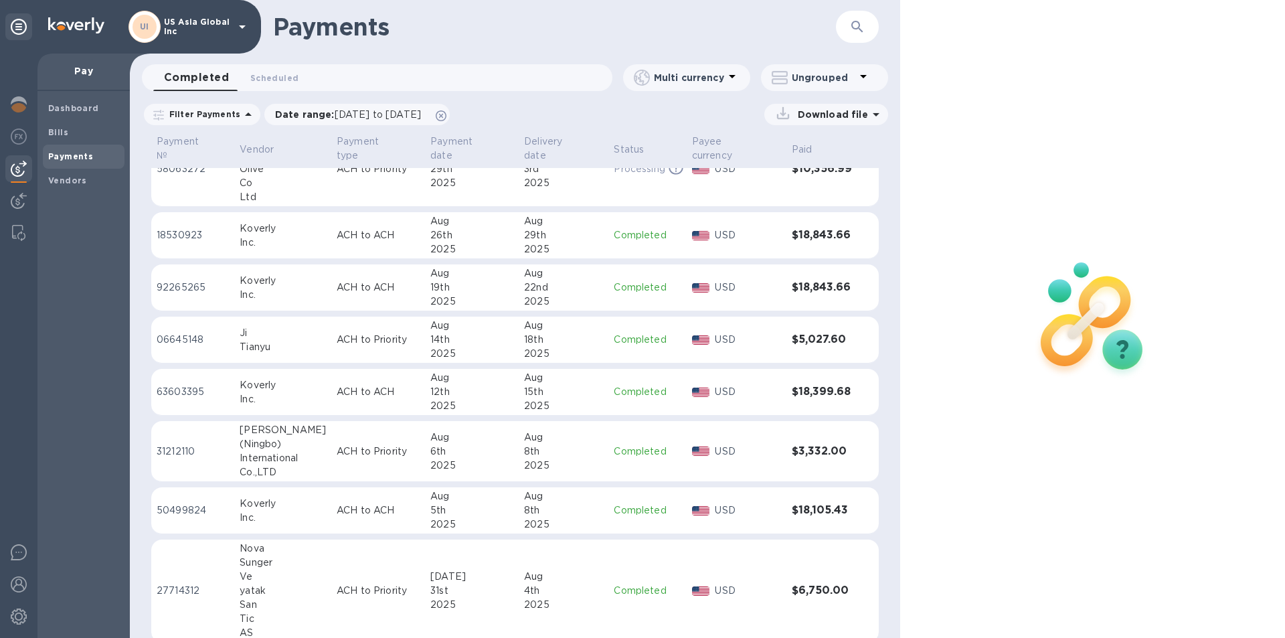
scroll to position [41, 0]
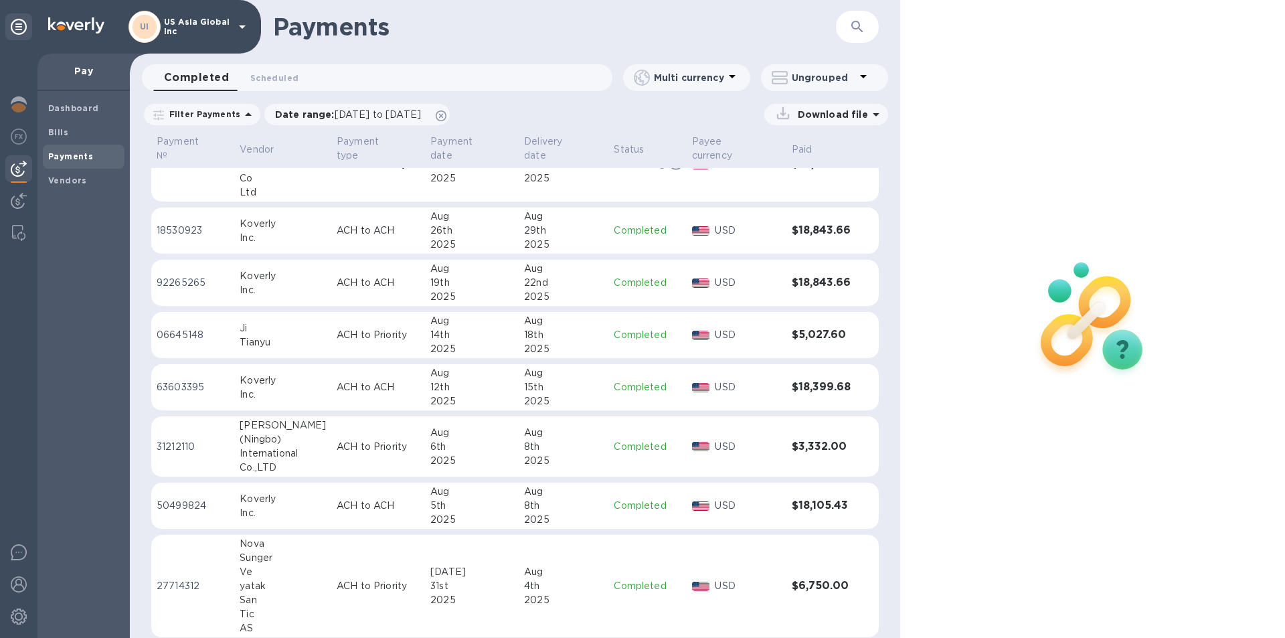
click at [66, 132] on b "Bills" at bounding box center [58, 132] width 20 height 10
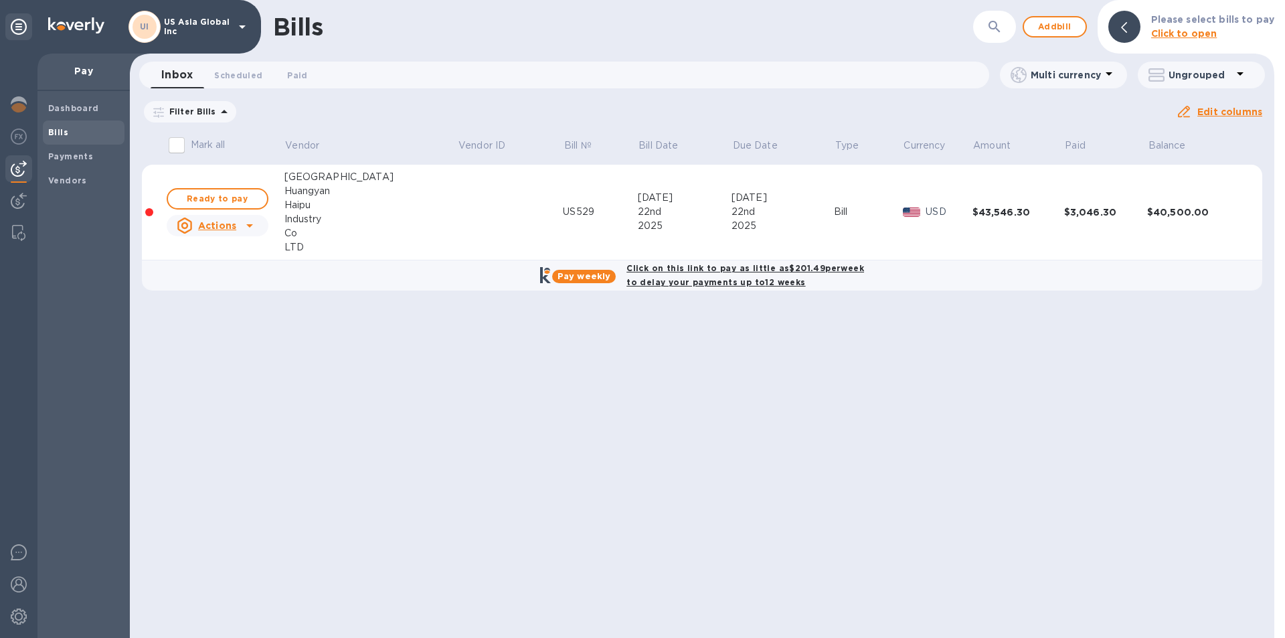
click at [707, 359] on div "Bills ​ Add bill Please select bills to pay Click to open Inbox 0 Scheduled 0 P…" at bounding box center [702, 319] width 1144 height 638
click at [1052, 27] on span "Add bill" at bounding box center [1054, 27] width 40 height 16
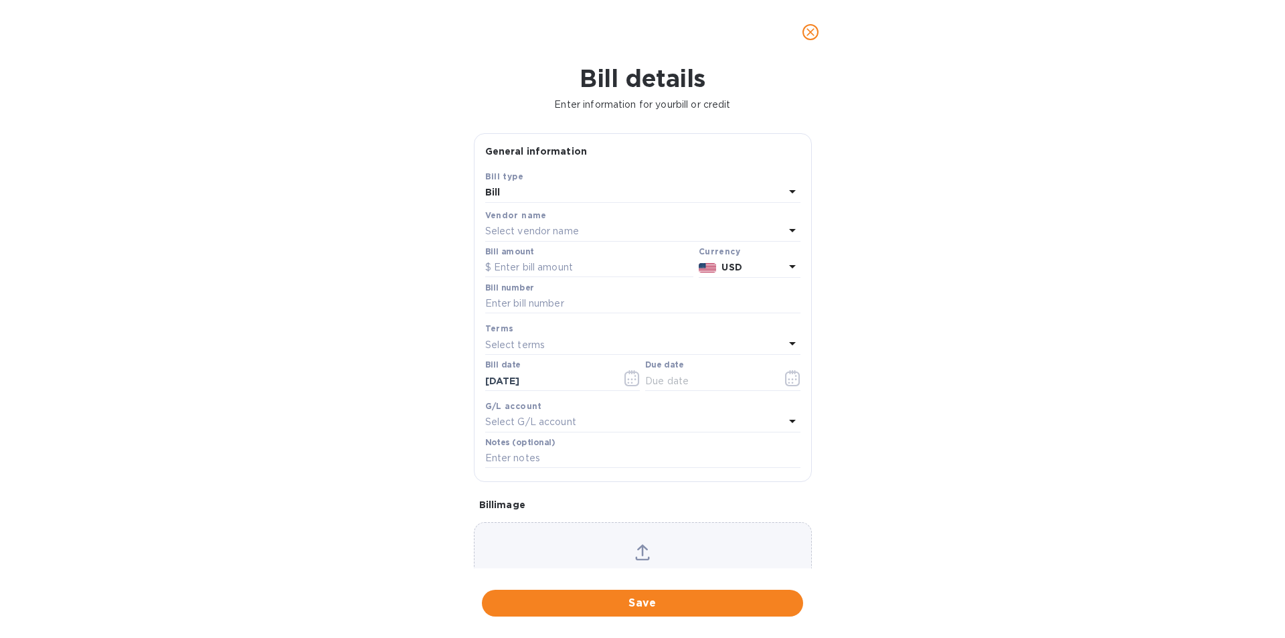
click at [533, 231] on p "Select vendor name" at bounding box center [532, 231] width 94 height 14
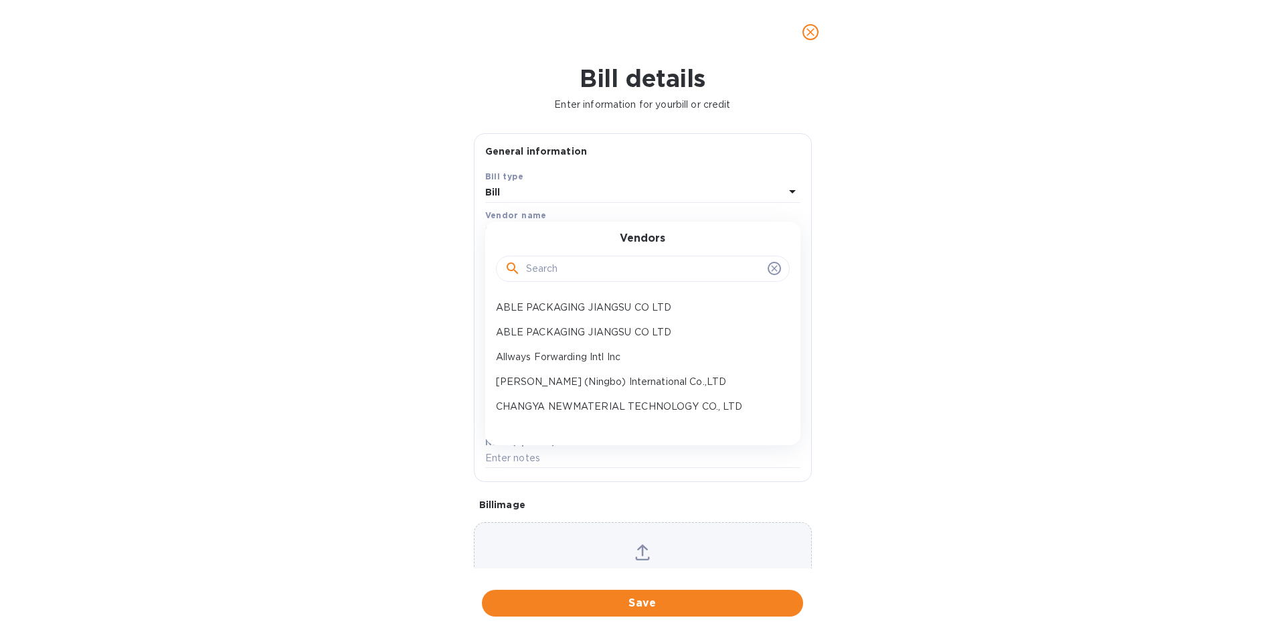
click at [562, 267] on input "text" at bounding box center [644, 269] width 236 height 20
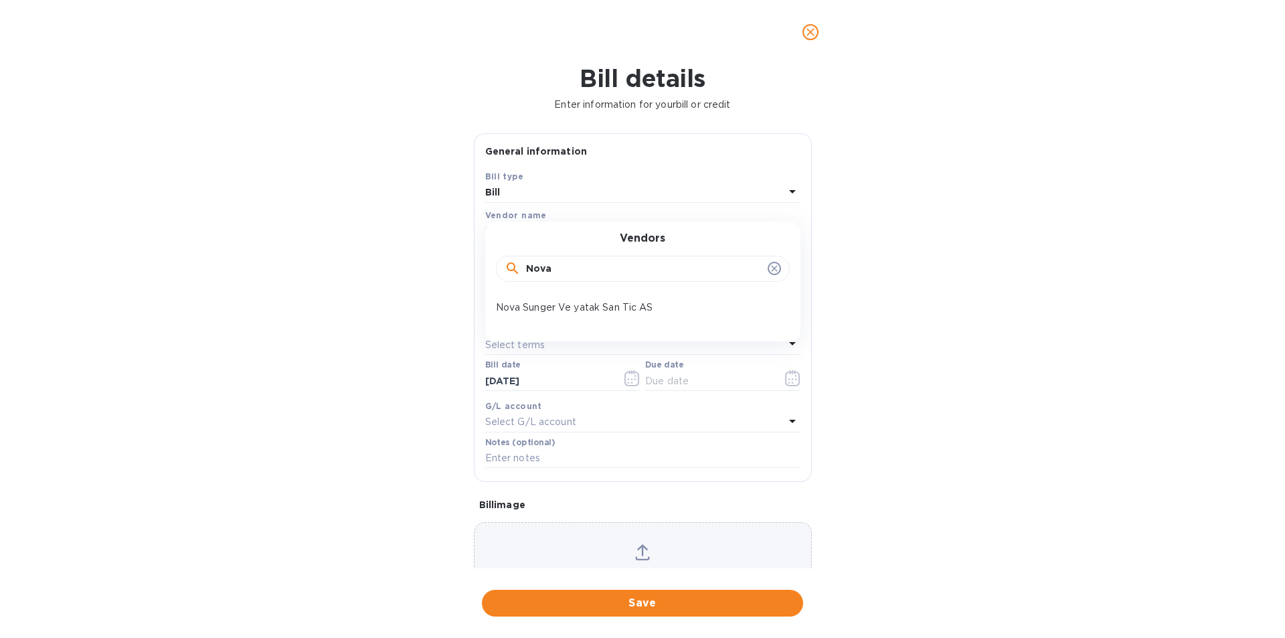
type input "Nova"
click at [579, 301] on p "Nova Sunger Ve yatak San Tic AS" at bounding box center [637, 307] width 283 height 14
click at [513, 268] on input "text" at bounding box center [589, 268] width 208 height 20
type input "6,750"
click at [526, 310] on input "text" at bounding box center [642, 304] width 315 height 20
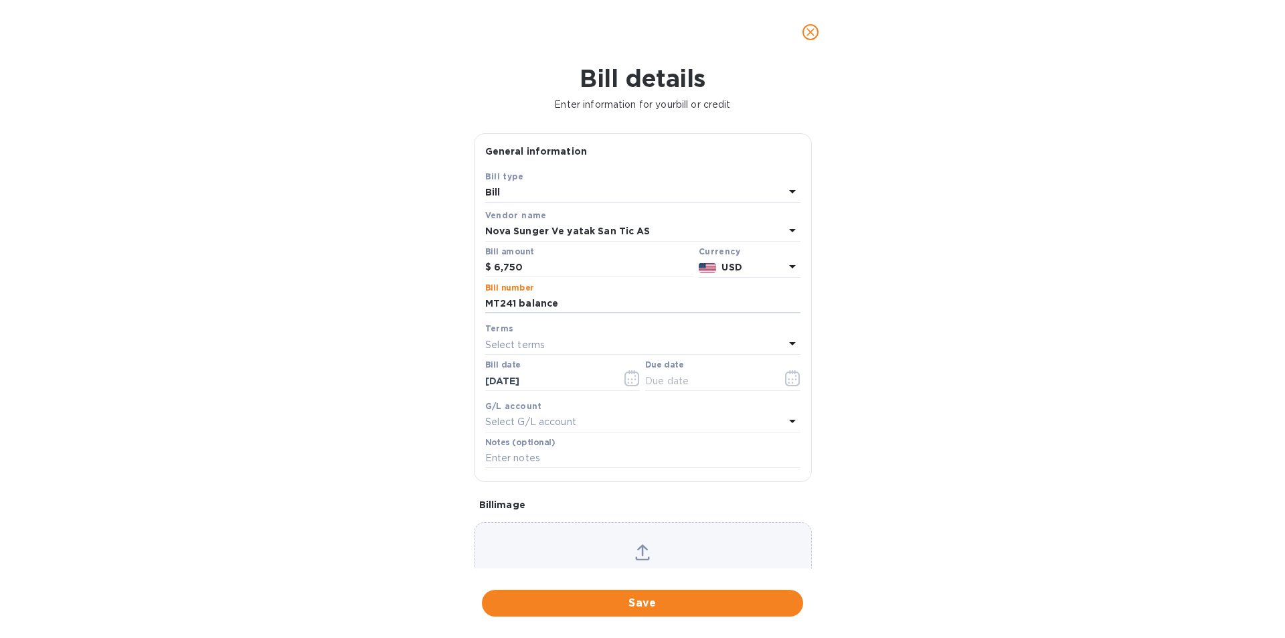
type input "MT241 balance"
click at [668, 379] on input "text" at bounding box center [708, 381] width 126 height 20
type input "[DATE]"
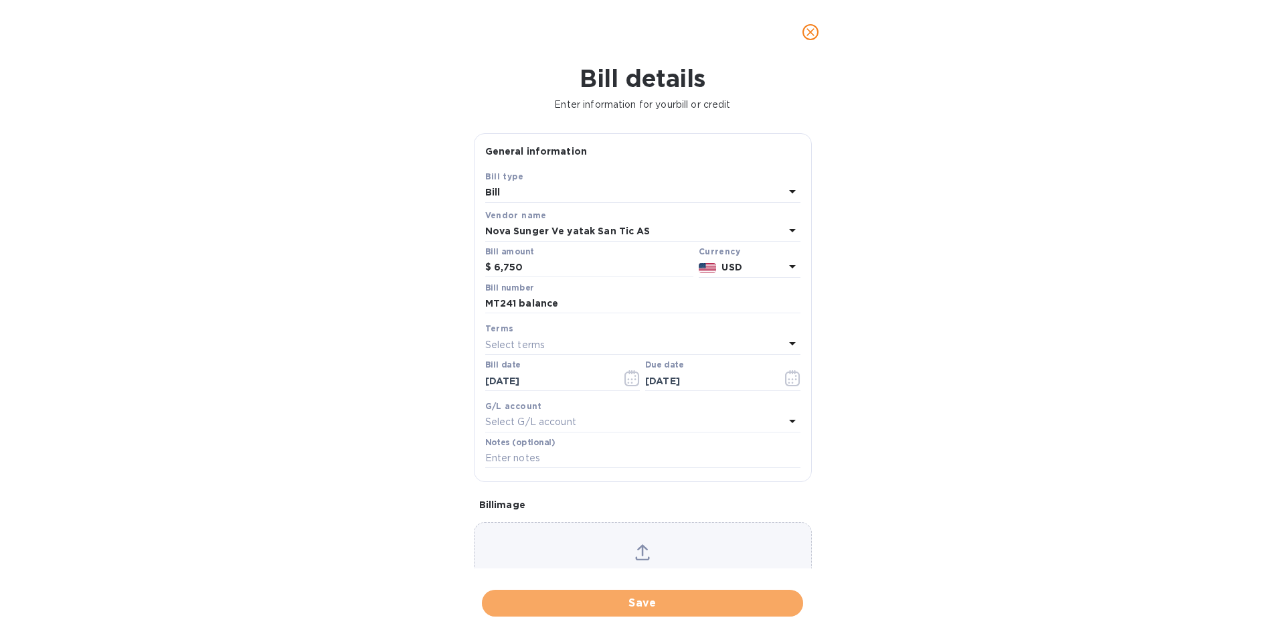
click at [652, 602] on span "Save" at bounding box center [642, 603] width 300 height 16
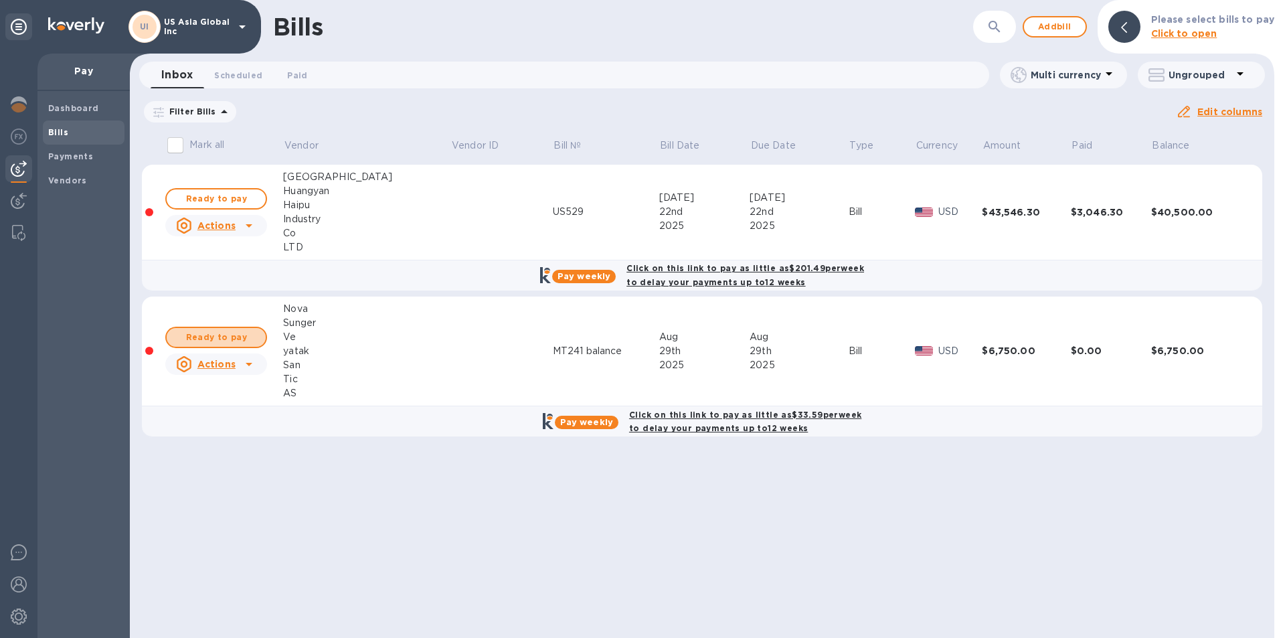
click at [223, 339] on span "Ready to pay" at bounding box center [216, 337] width 78 height 16
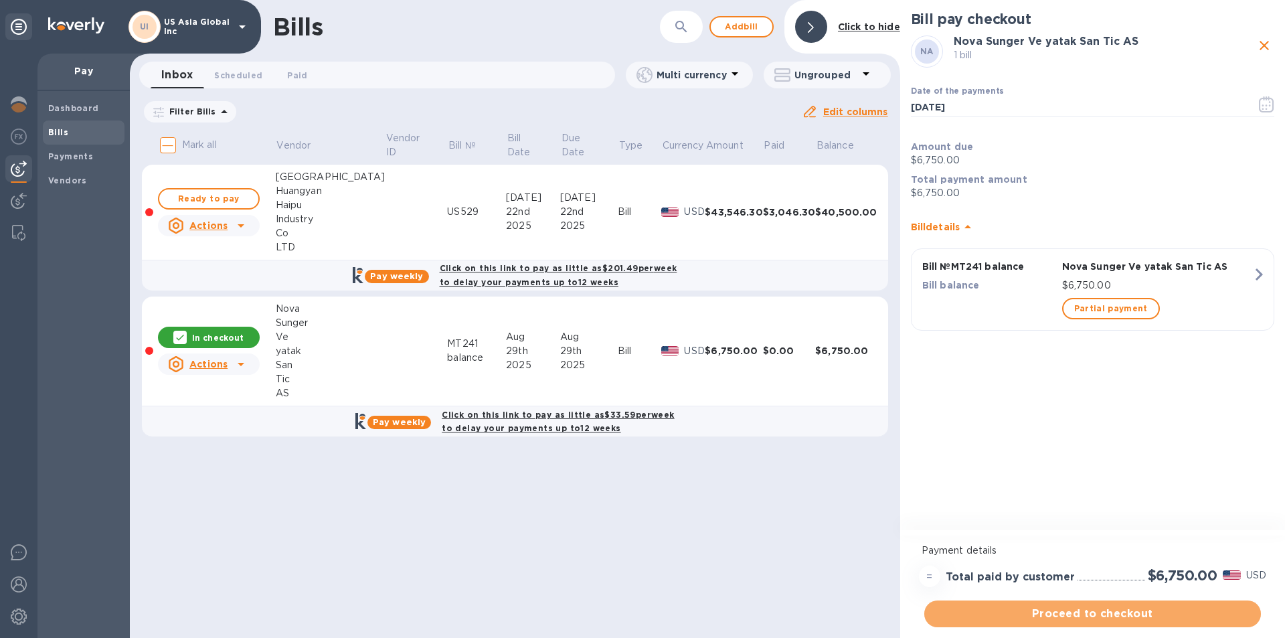
click at [1083, 617] on span "Proceed to checkout" at bounding box center [1092, 613] width 315 height 16
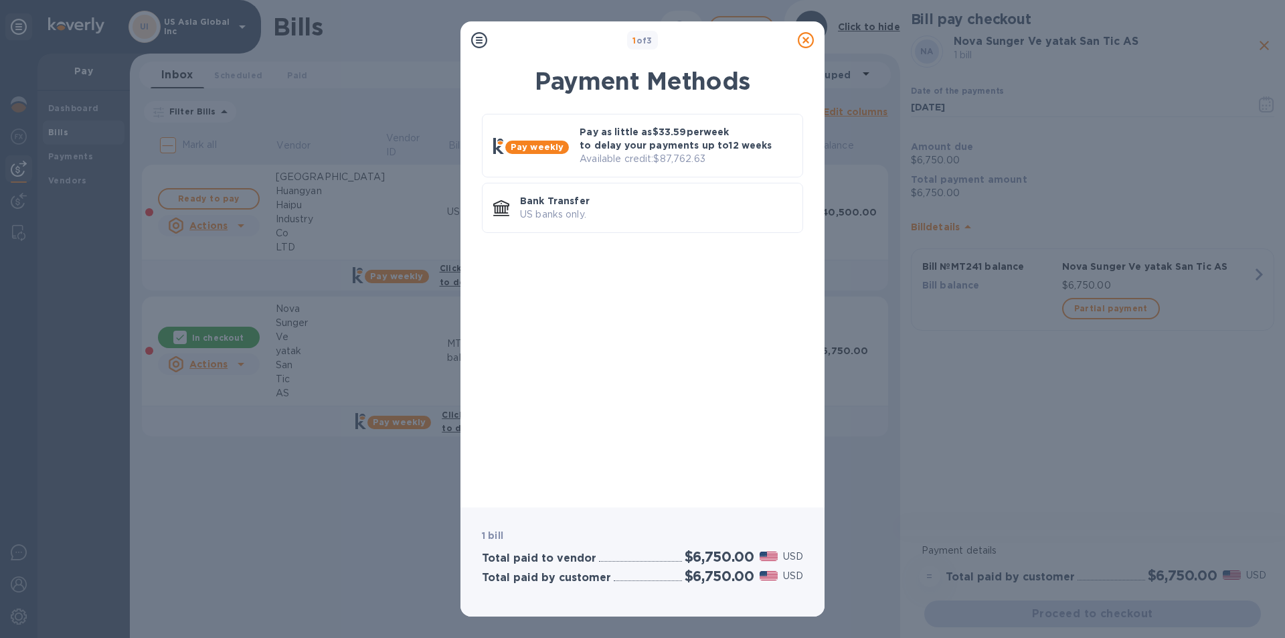
click at [634, 137] on p "Pay as little as $33.59 per week to delay your payments up to 12 weeks" at bounding box center [685, 138] width 212 height 27
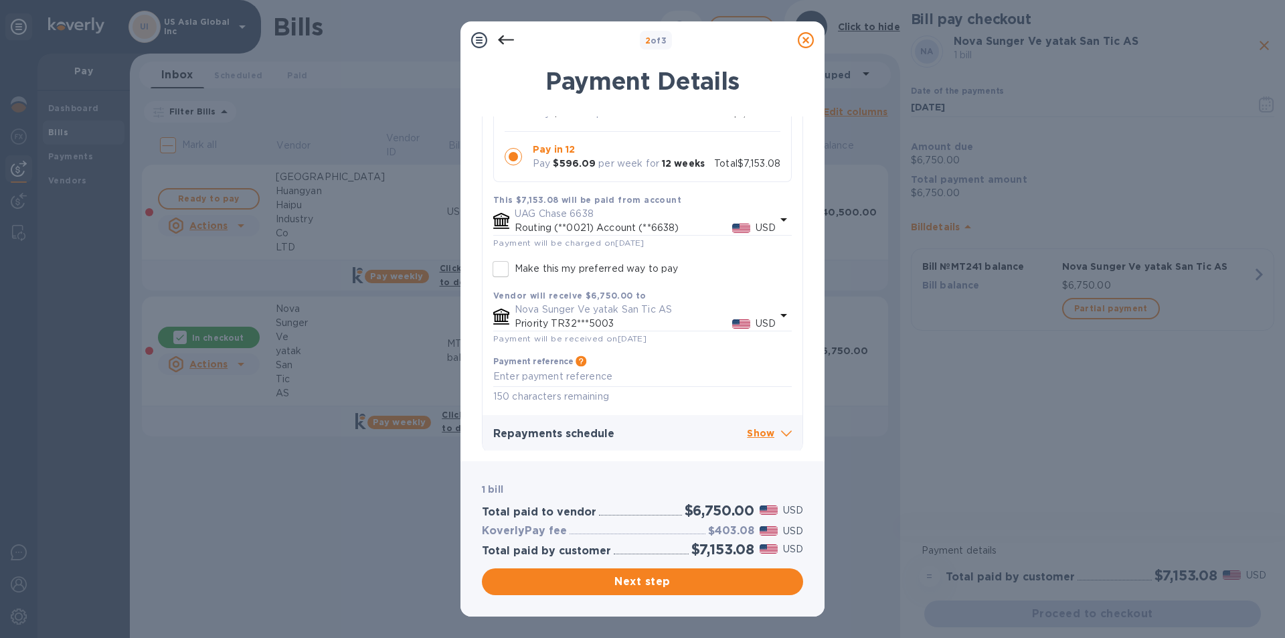
scroll to position [208, 0]
click at [751, 434] on p "Show" at bounding box center [769, 430] width 45 height 17
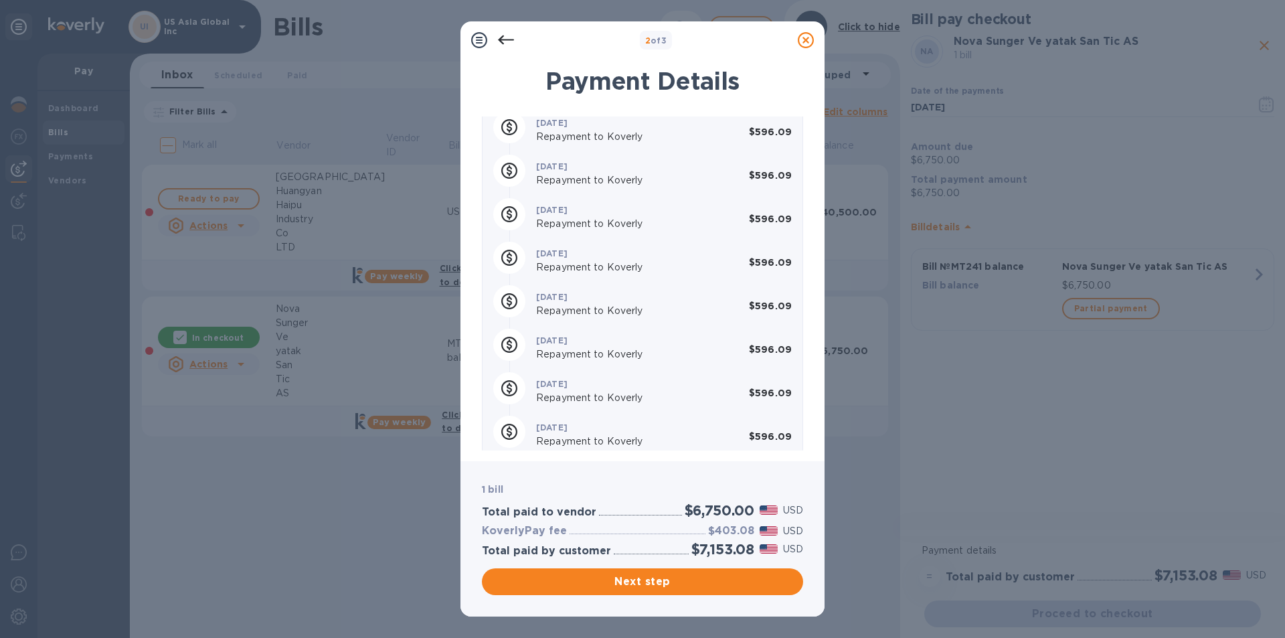
scroll to position [811, 0]
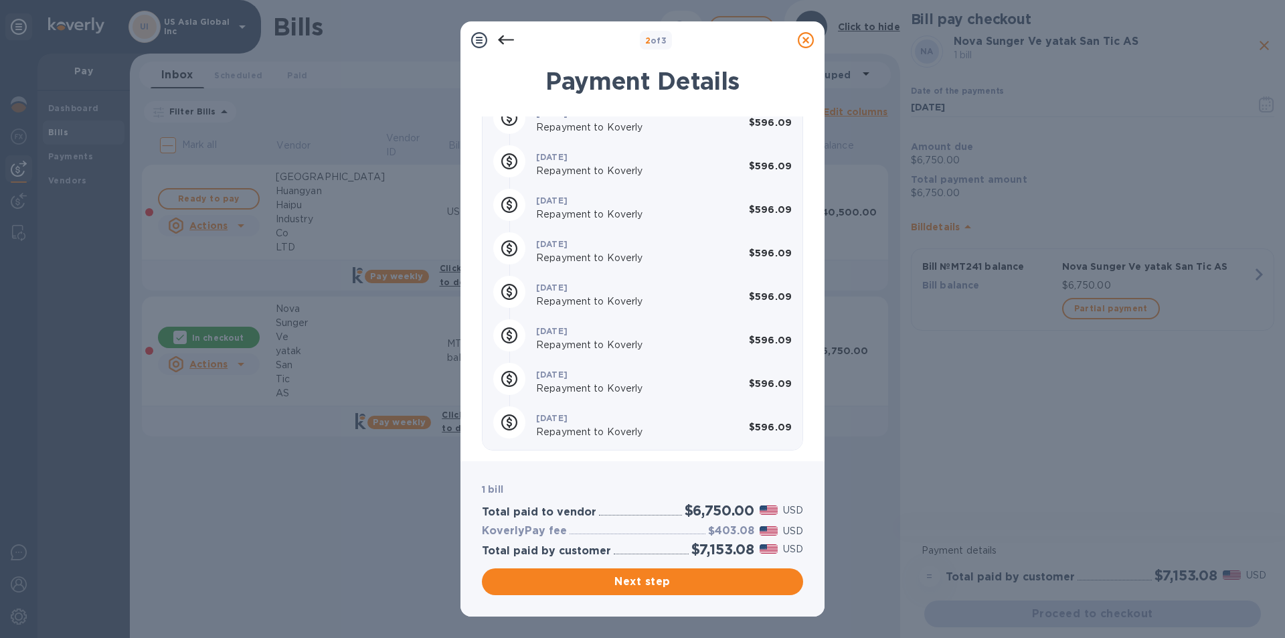
click at [644, 587] on span "Next step" at bounding box center [642, 581] width 300 height 16
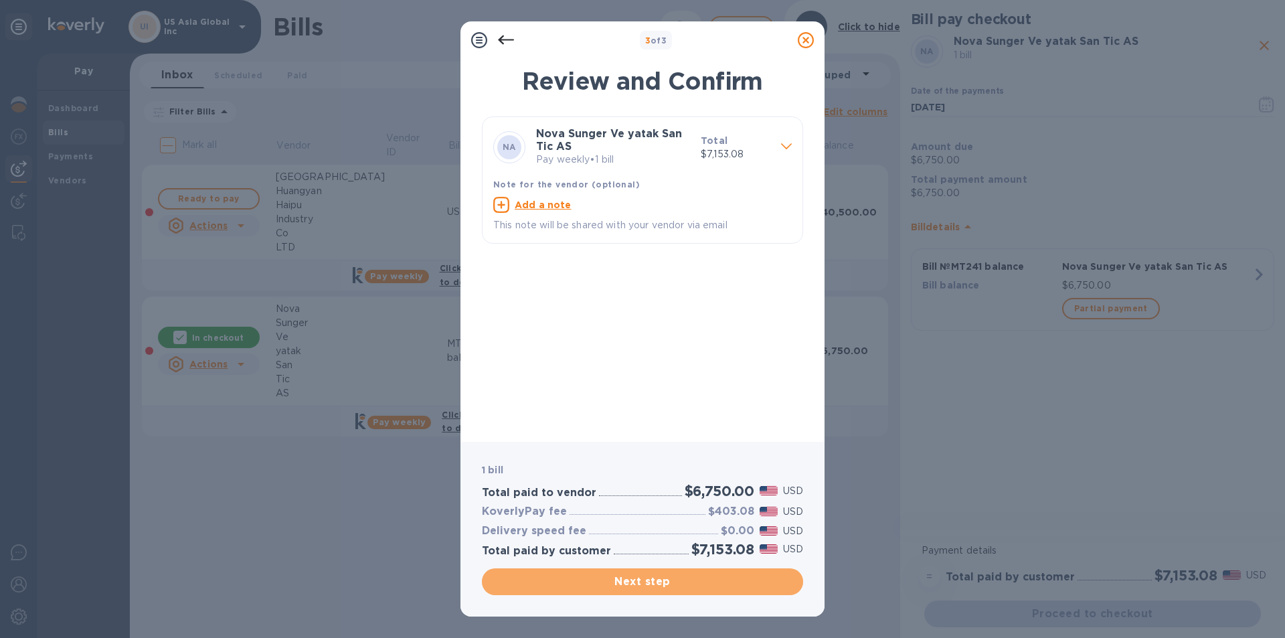
click at [646, 585] on span "Next step" at bounding box center [642, 581] width 300 height 16
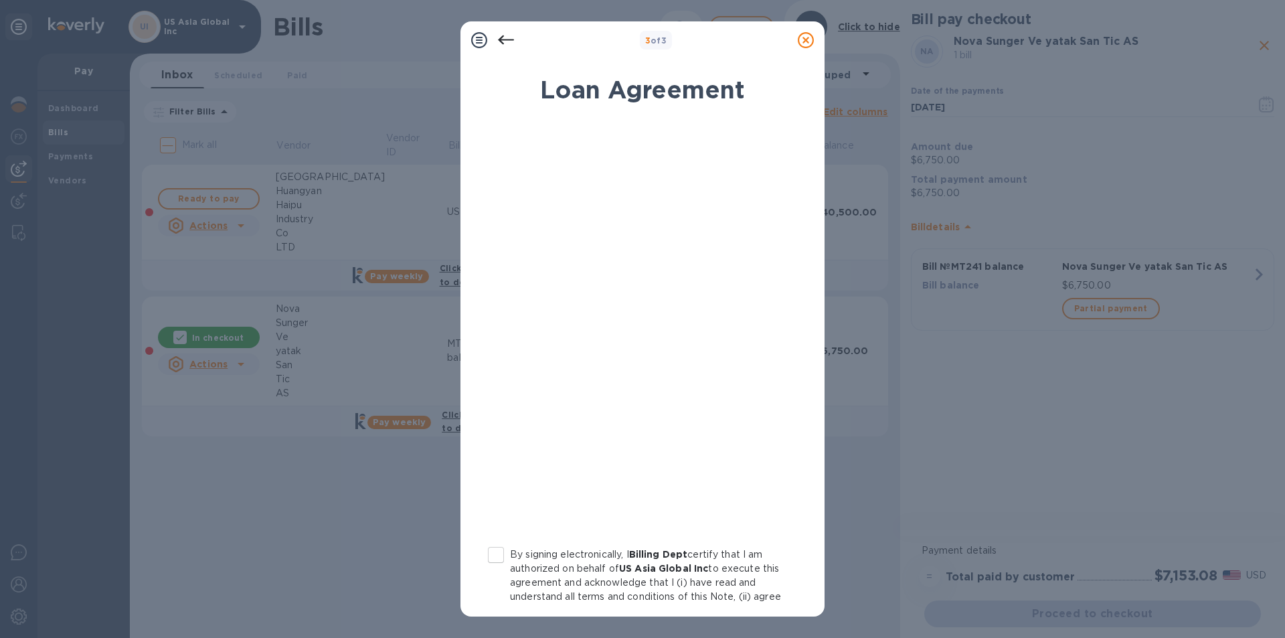
click at [498, 553] on input "By signing electronically, I Billing Dept certify that I am authorized on behal…" at bounding box center [496, 555] width 28 height 28
checkbox input "true"
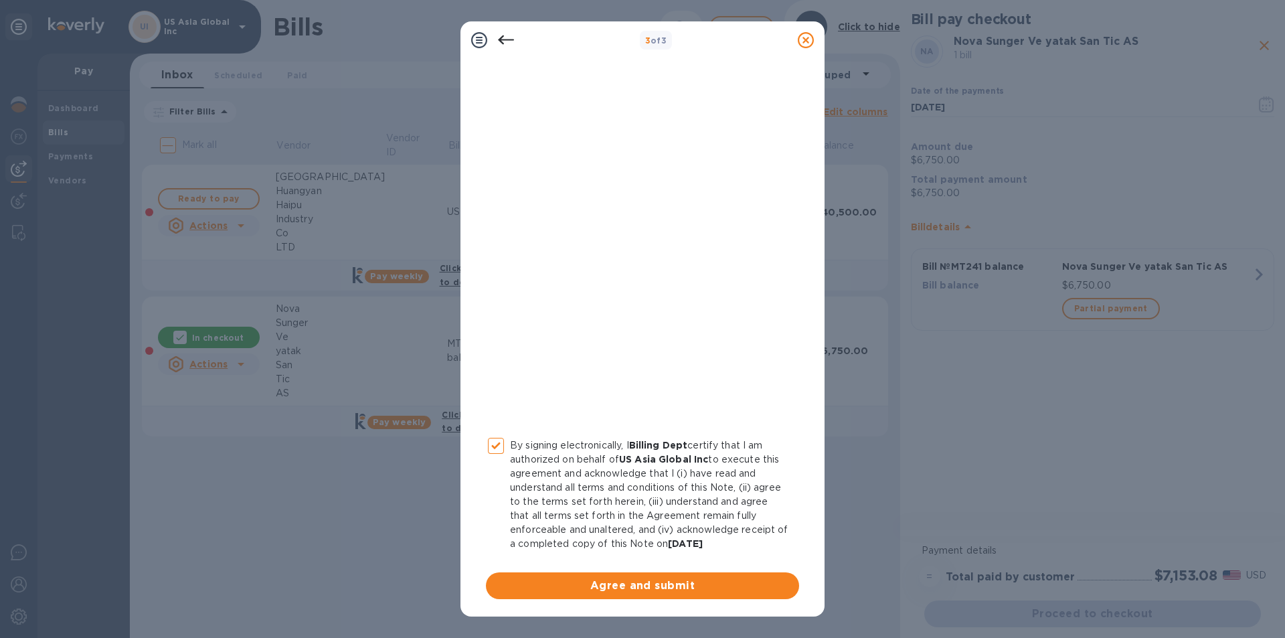
scroll to position [110, 0]
click at [635, 582] on span "Agree and submit" at bounding box center [642, 584] width 292 height 16
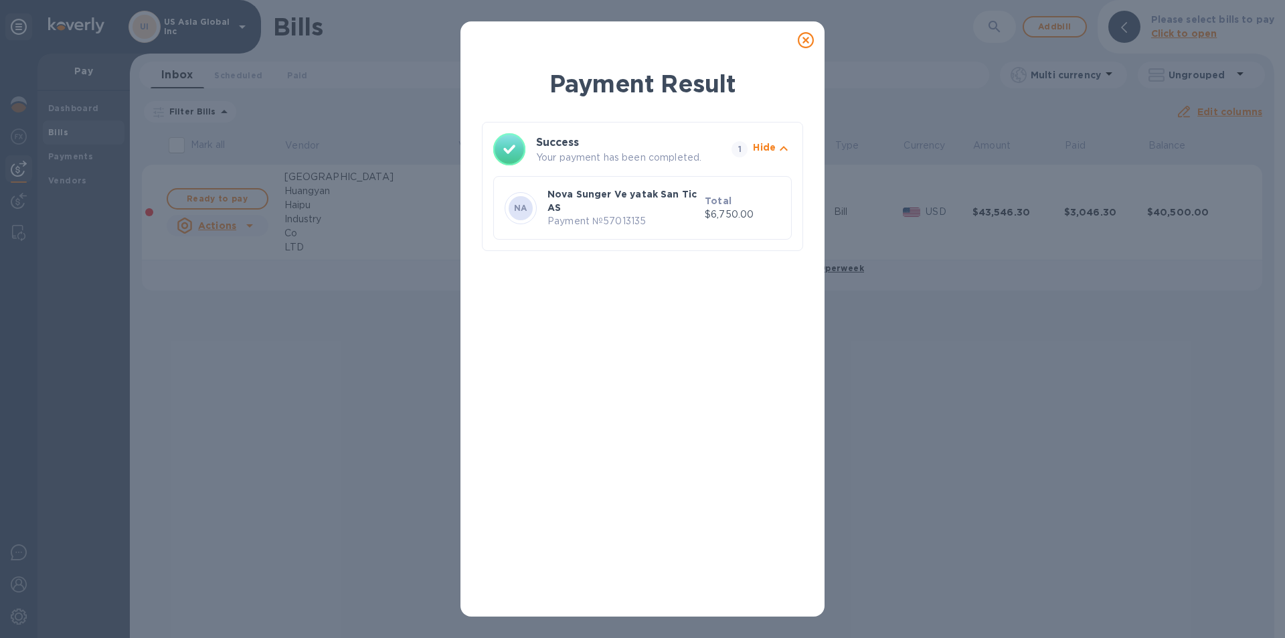
click at [806, 44] on icon at bounding box center [805, 40] width 16 height 16
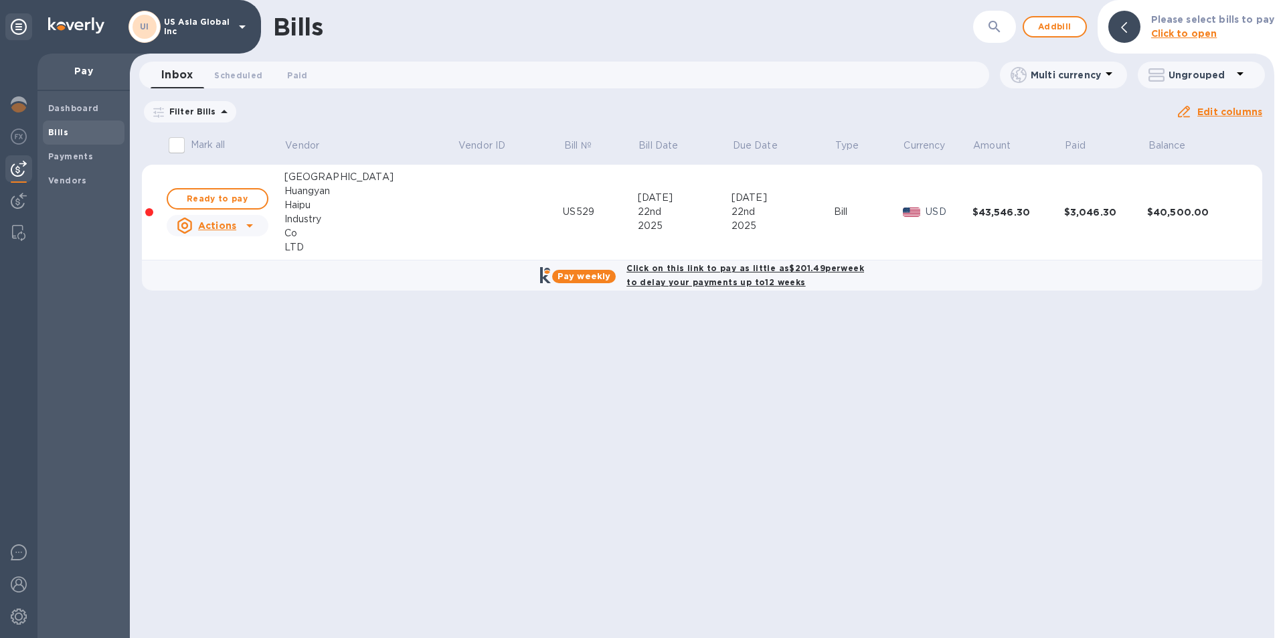
click at [290, 593] on div "Bills ​ Add bill Please select bills to pay Click to open Inbox 0 Scheduled 0 P…" at bounding box center [702, 319] width 1144 height 638
click at [82, 110] on b "Dashboard" at bounding box center [73, 108] width 51 height 10
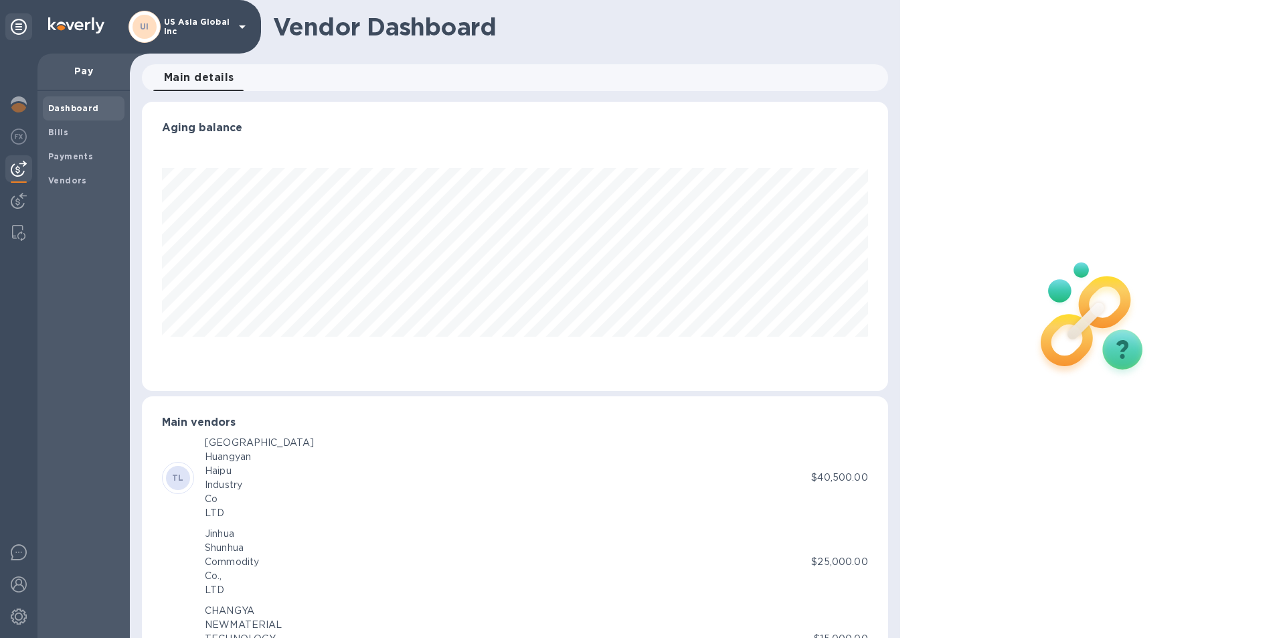
scroll to position [289, 740]
click at [70, 108] on b "Dashboard" at bounding box center [73, 108] width 51 height 10
click at [26, 108] on img at bounding box center [19, 104] width 16 height 16
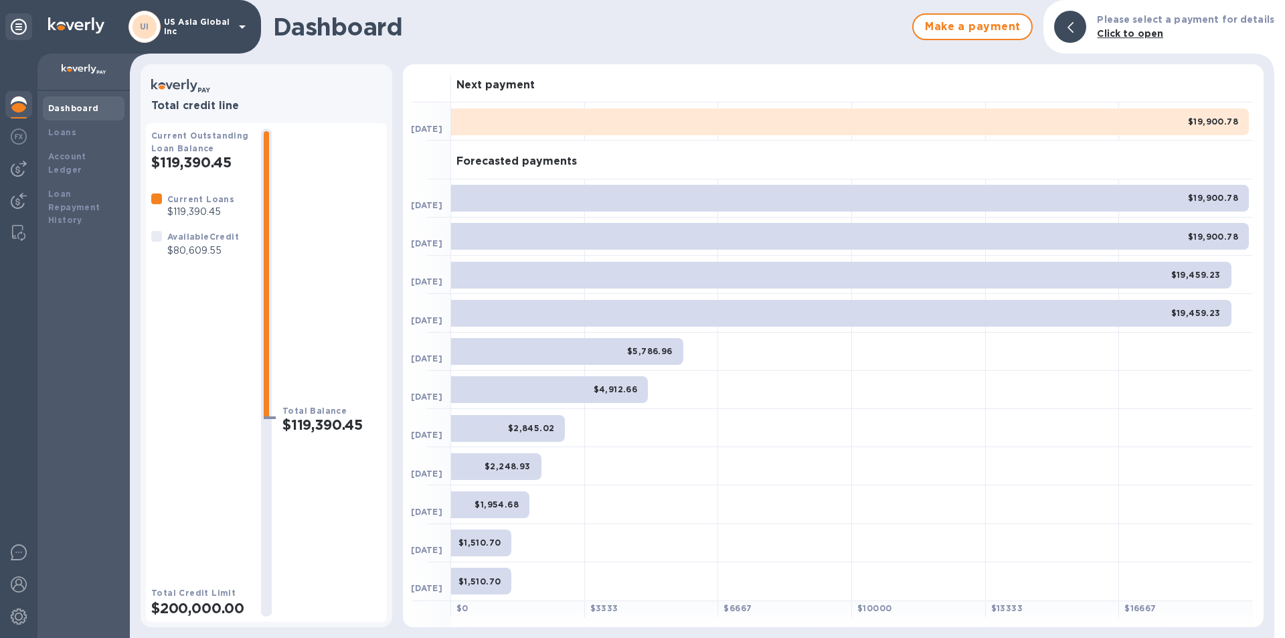
click at [73, 162] on div "Account Ledger" at bounding box center [83, 163] width 71 height 27
